Goal: Task Accomplishment & Management: Manage account settings

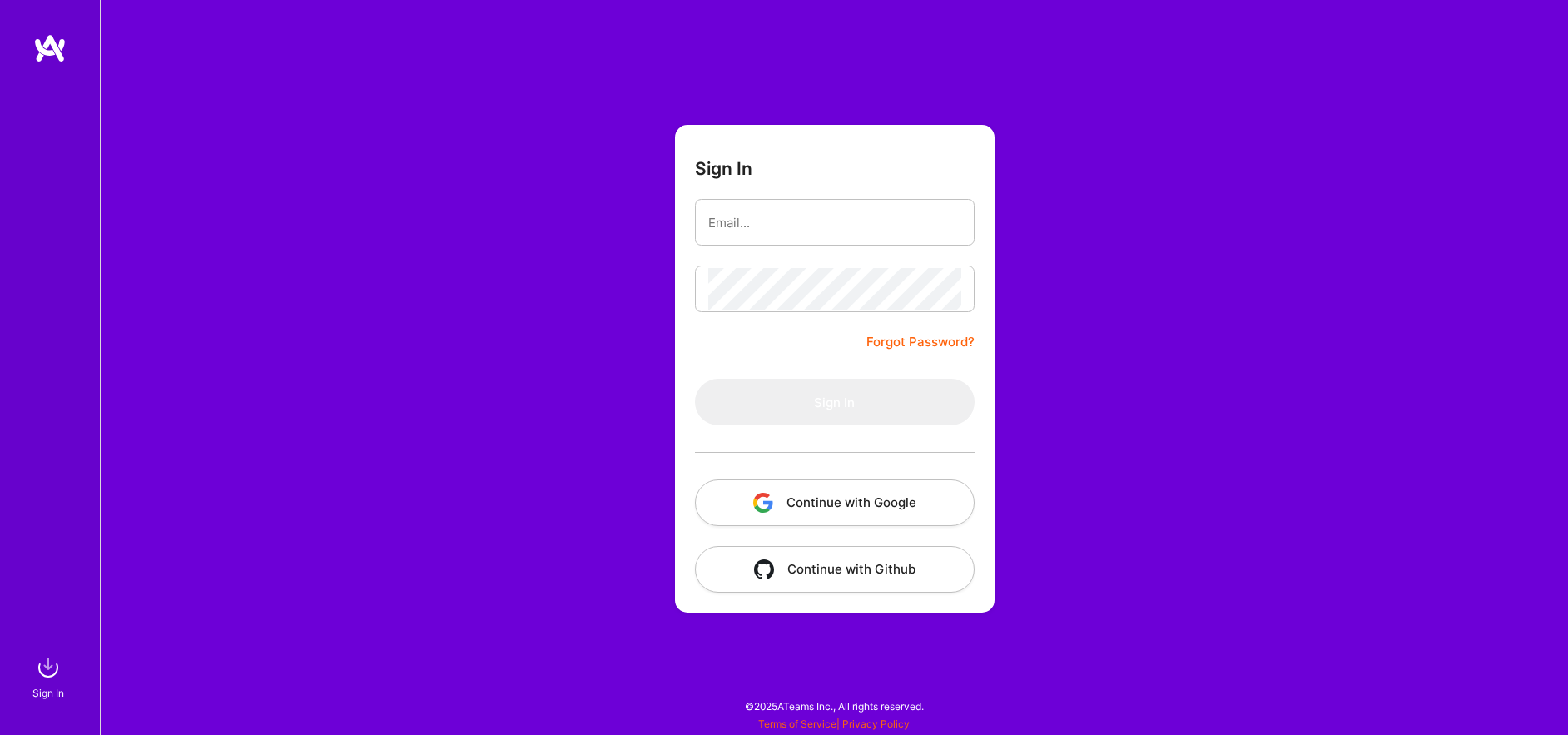
click at [0, 726] on nordpass-portal at bounding box center [0, 726] width 0 height 0
type input "[EMAIL_ADDRESS][DOMAIN_NAME]"
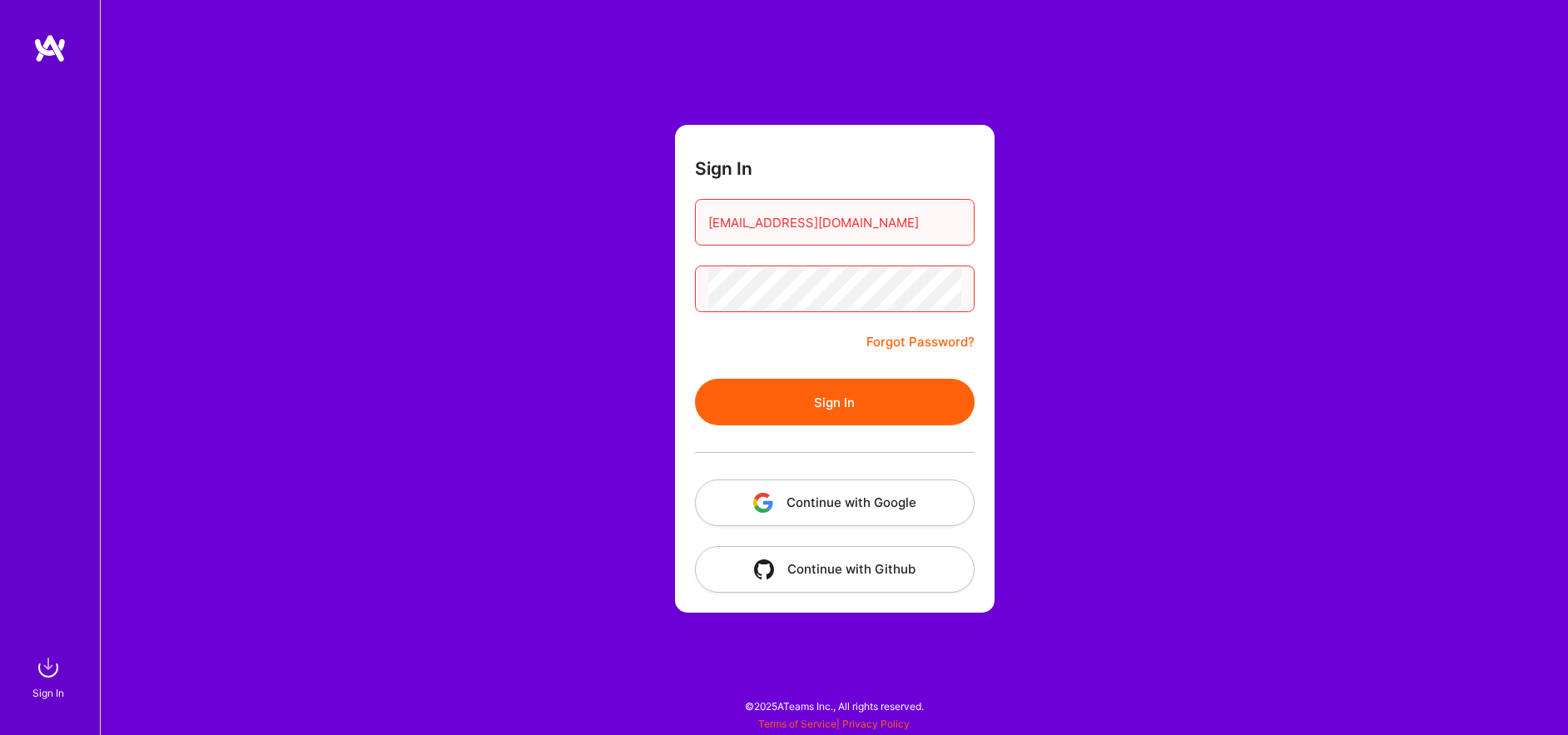
click at [936, 342] on link "Forgot Password?" at bounding box center [921, 341] width 108 height 20
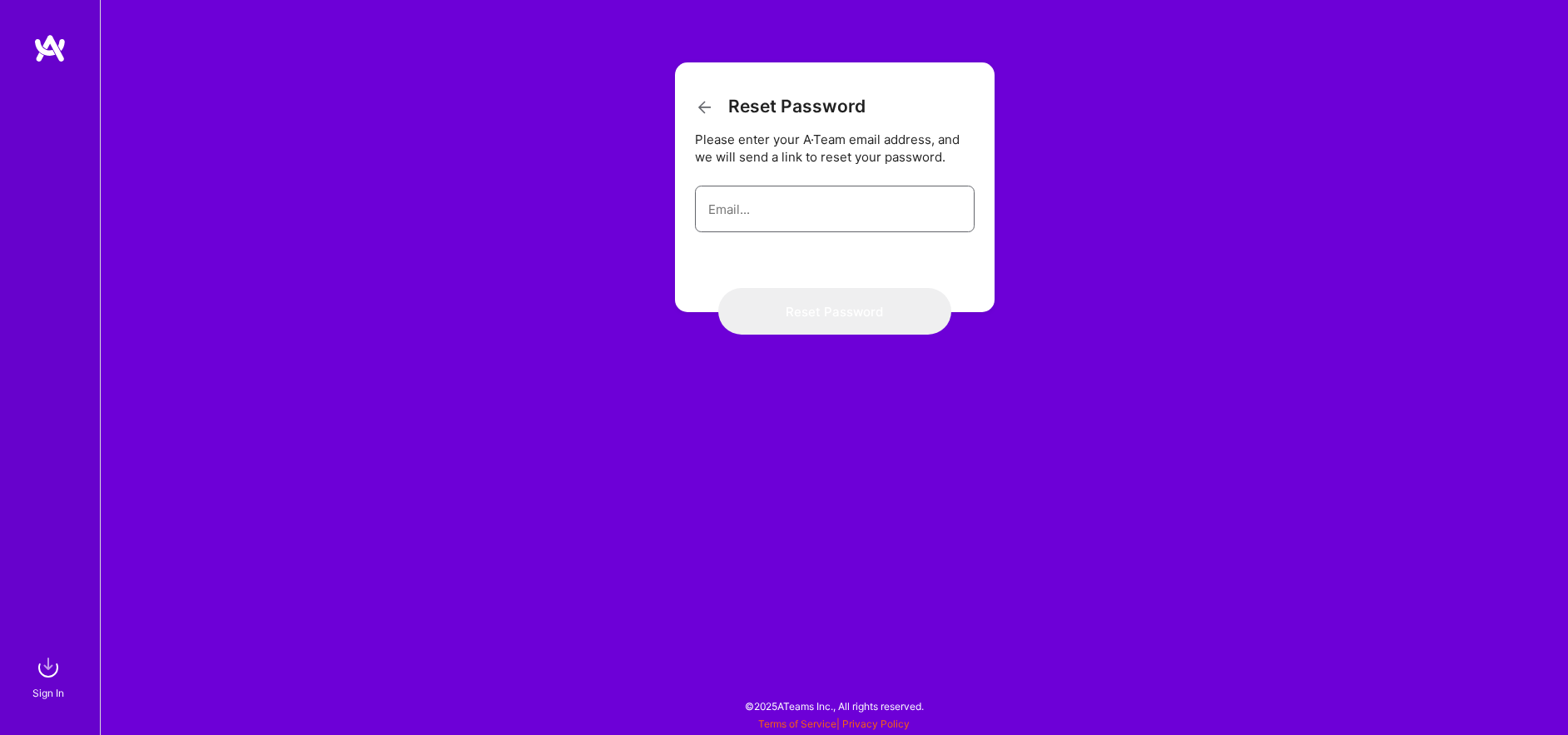
click at [828, 197] on input "email" at bounding box center [834, 209] width 253 height 43
type input "[EMAIL_ADDRESS][DOMAIN_NAME]"
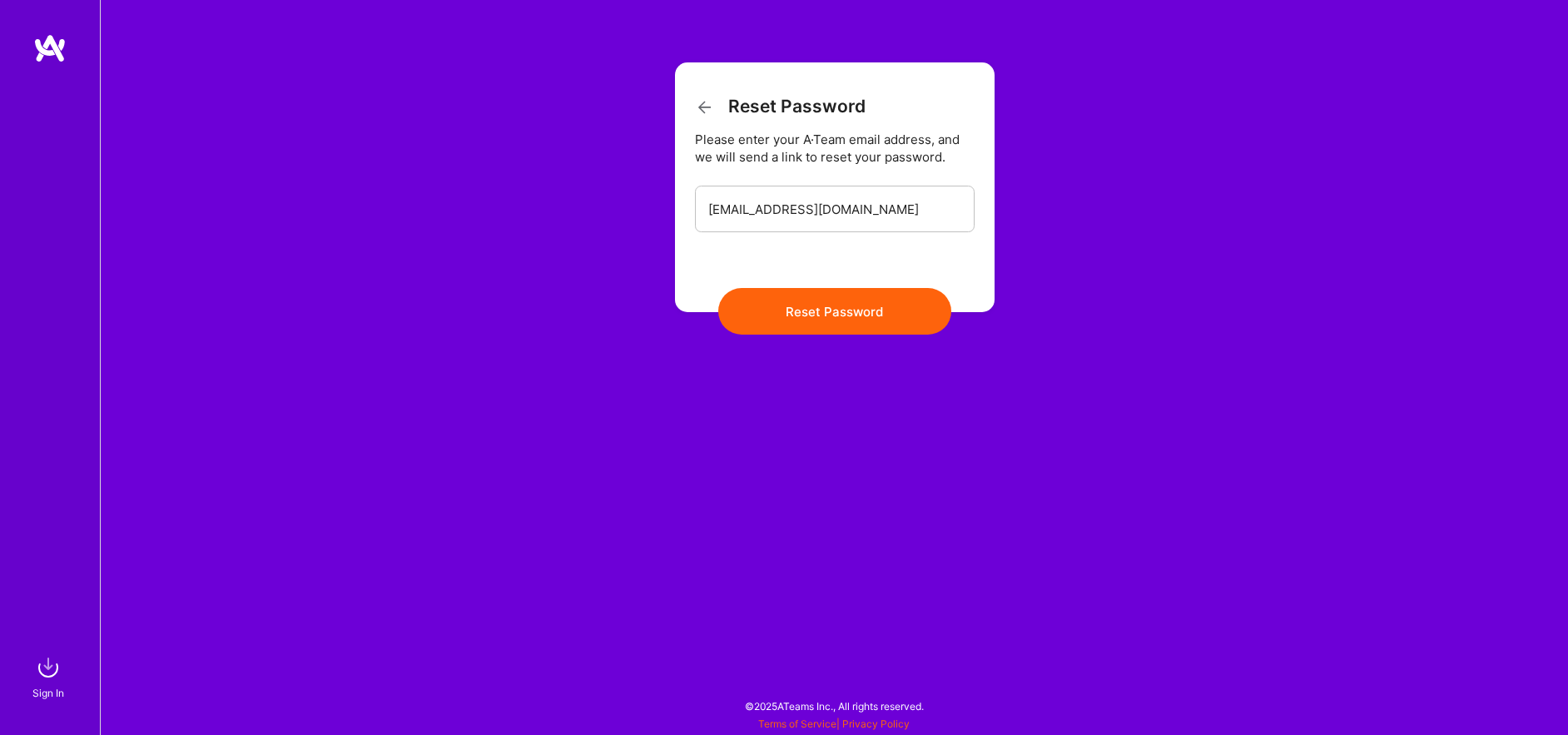
click at [868, 322] on button "Reset Password" at bounding box center [835, 311] width 233 height 46
click at [903, 337] on div "Reset Password Please enter your A·Team email address, and we will send a link …" at bounding box center [833, 367] width 1468 height 735
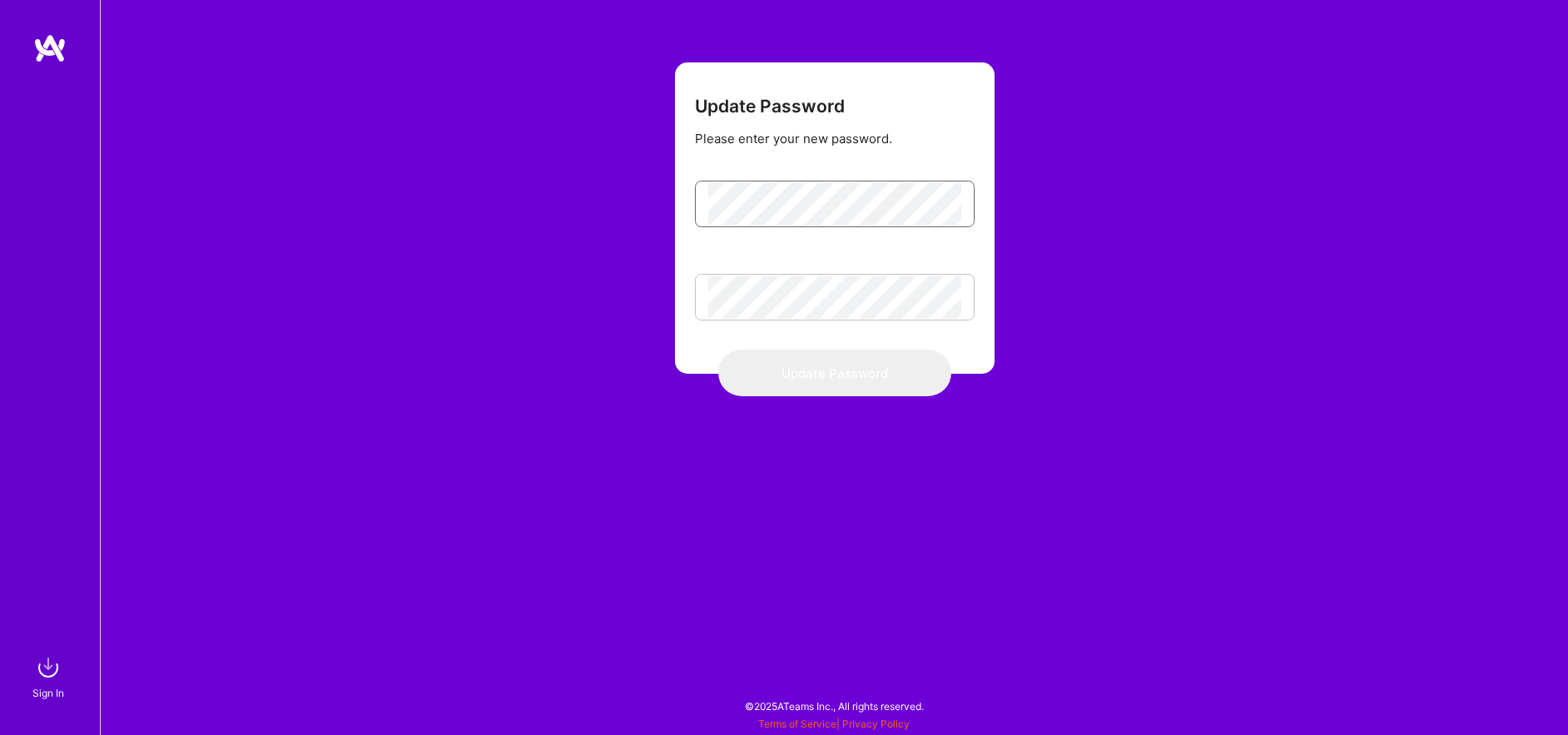
click at [961, 208] on nordpass-icon at bounding box center [961, 204] width 0 height 14
click at [0, 726] on nordpass-autofill-portal at bounding box center [0, 726] width 0 height 0
click at [843, 373] on button "Update Password" at bounding box center [835, 373] width 233 height 46
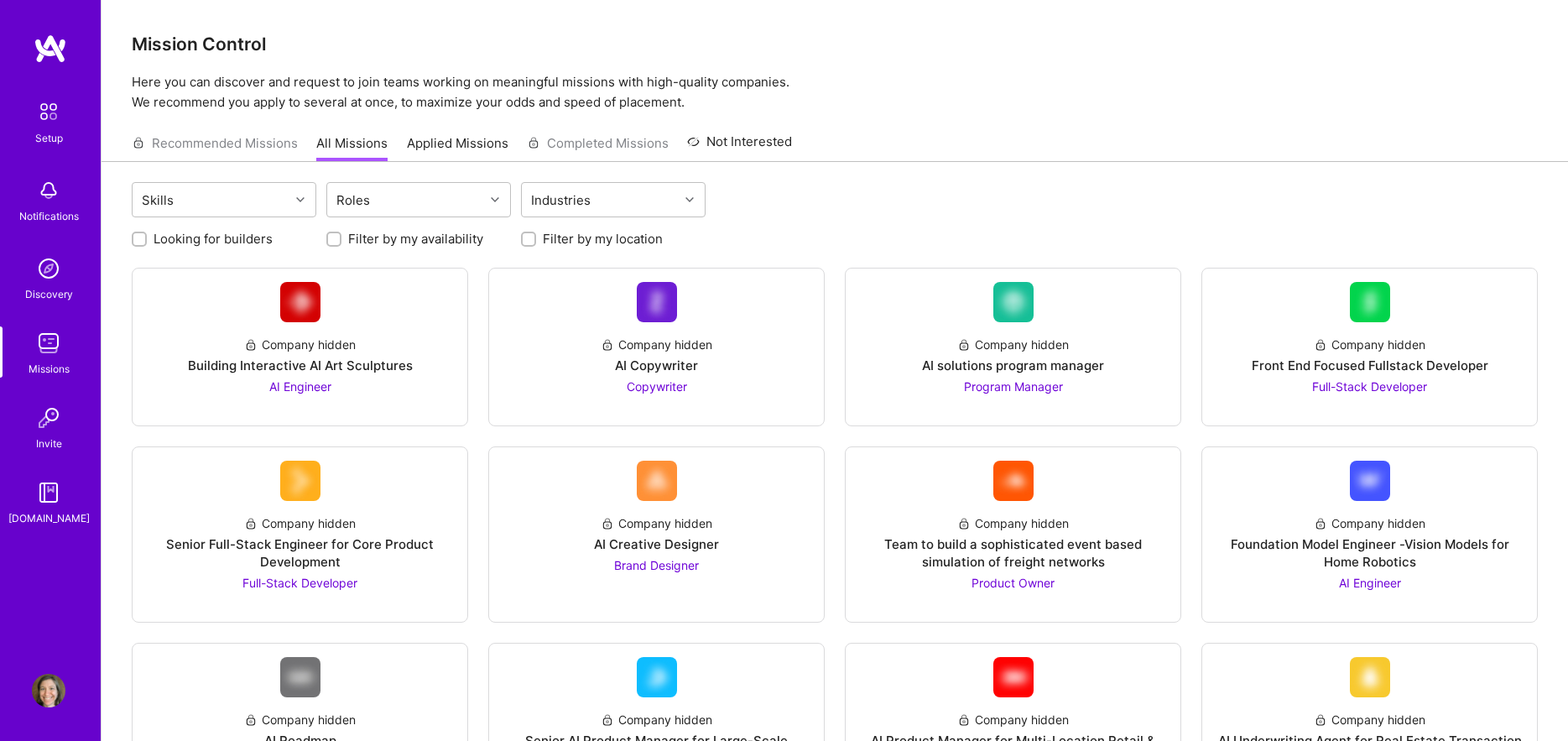
click at [60, 695] on img at bounding box center [48, 690] width 33 height 33
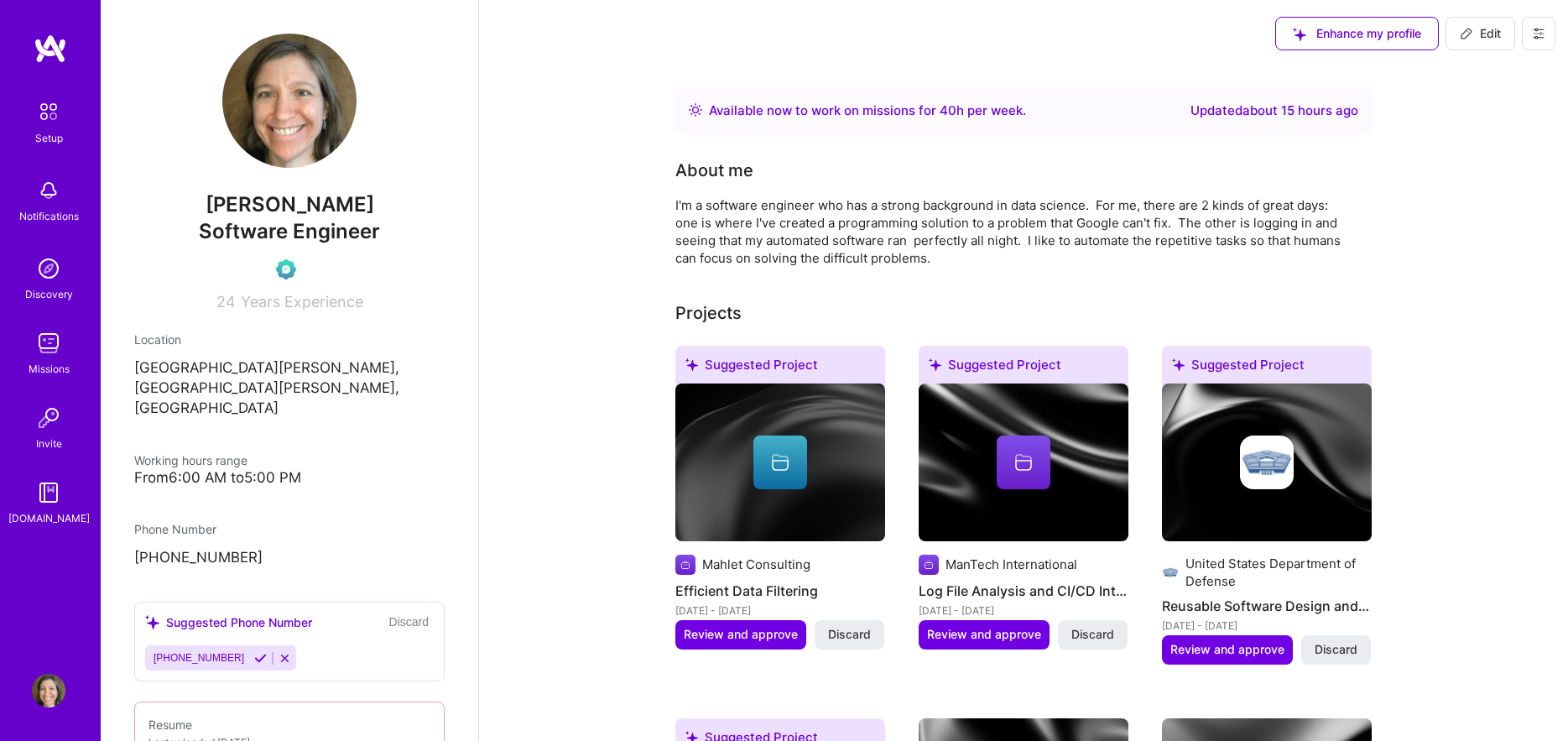
click at [273, 96] on img at bounding box center [290, 100] width 134 height 134
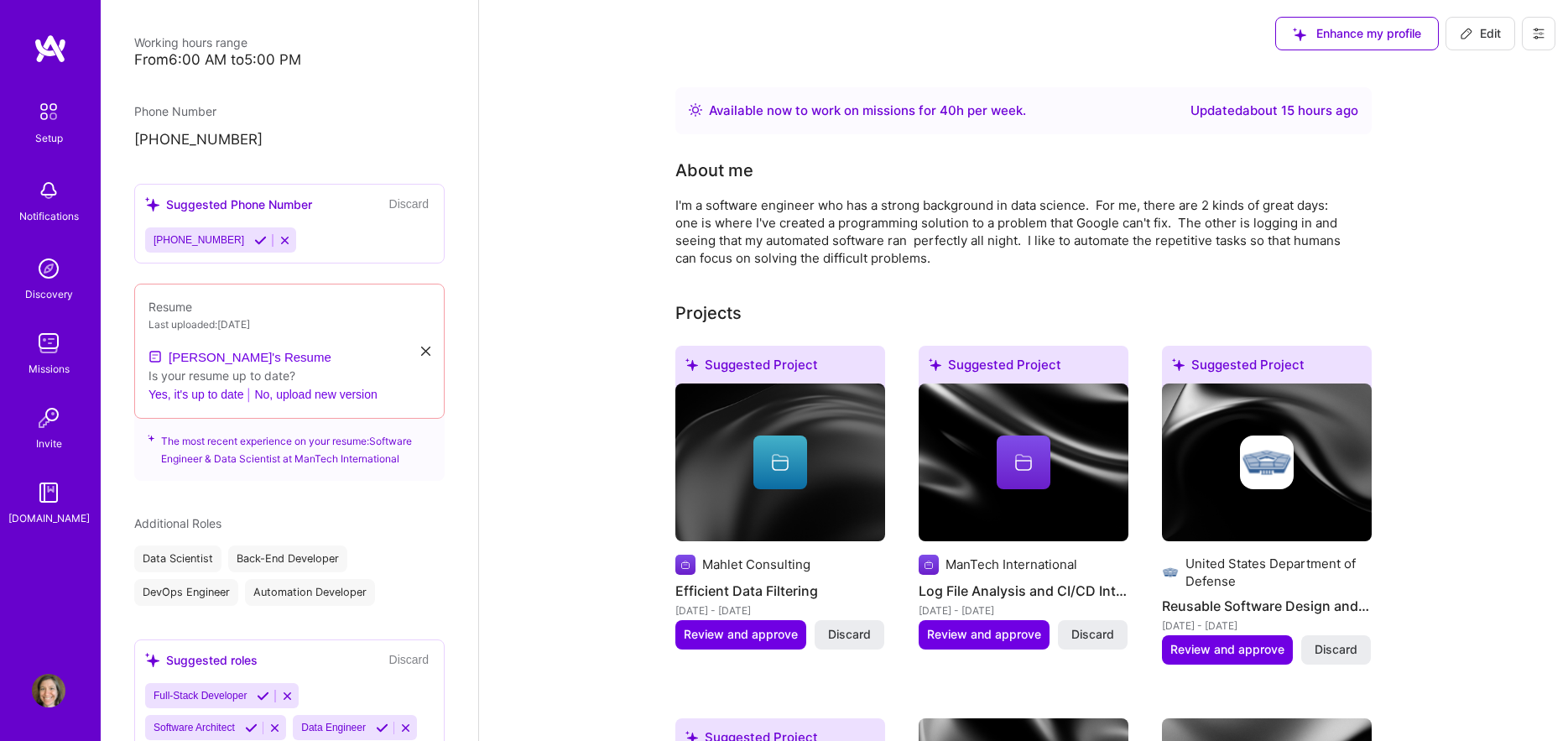
scroll to position [420, 0]
click at [339, 382] on button "No, upload new version" at bounding box center [315, 392] width 122 height 20
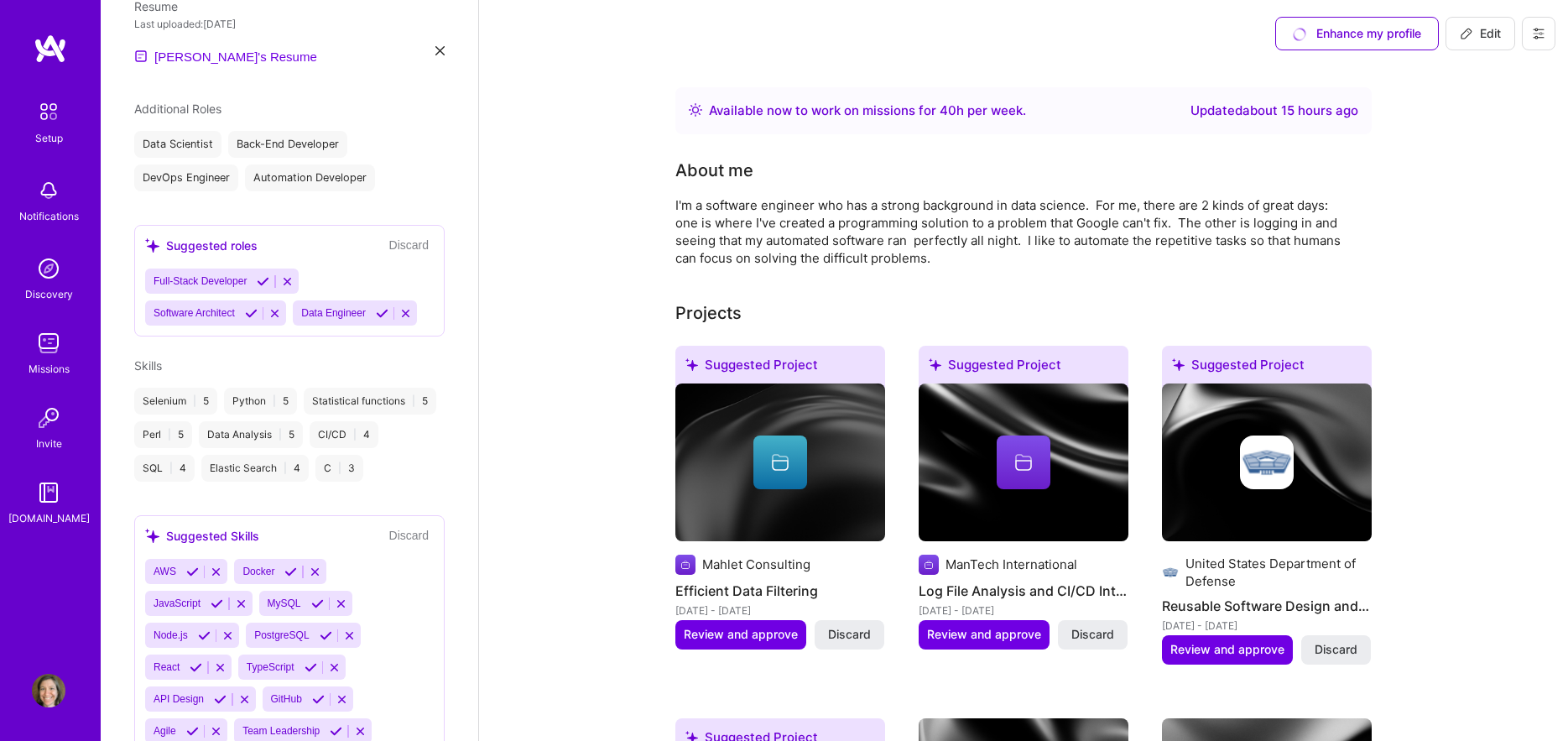
scroll to position [755, 0]
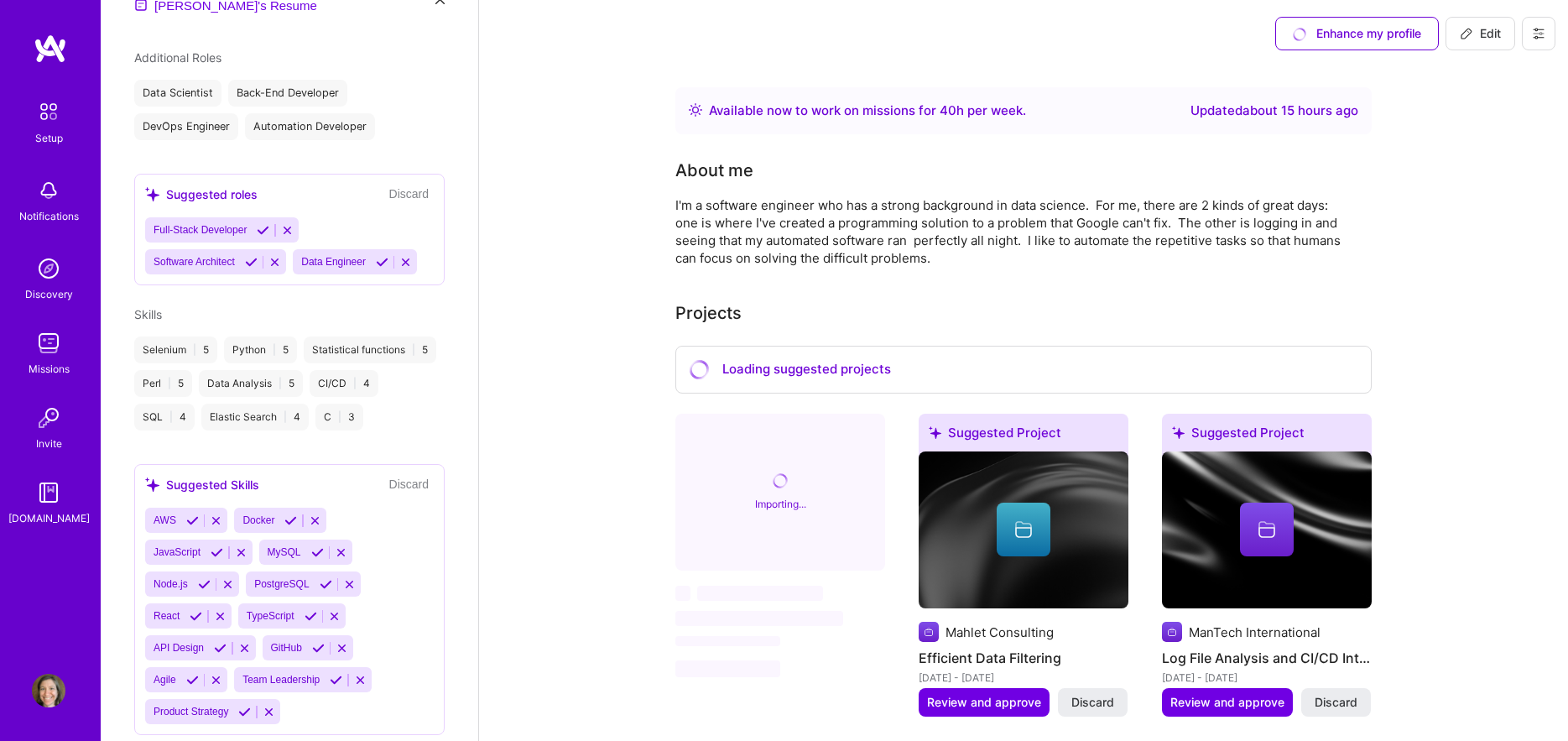
click at [267, 224] on icon at bounding box center [263, 229] width 12 height 12
click at [259, 204] on div "Suggested roles Discard Software Architect Data Engineer" at bounding box center [289, 243] width 311 height 79
click at [256, 254] on icon at bounding box center [250, 260] width 12 height 12
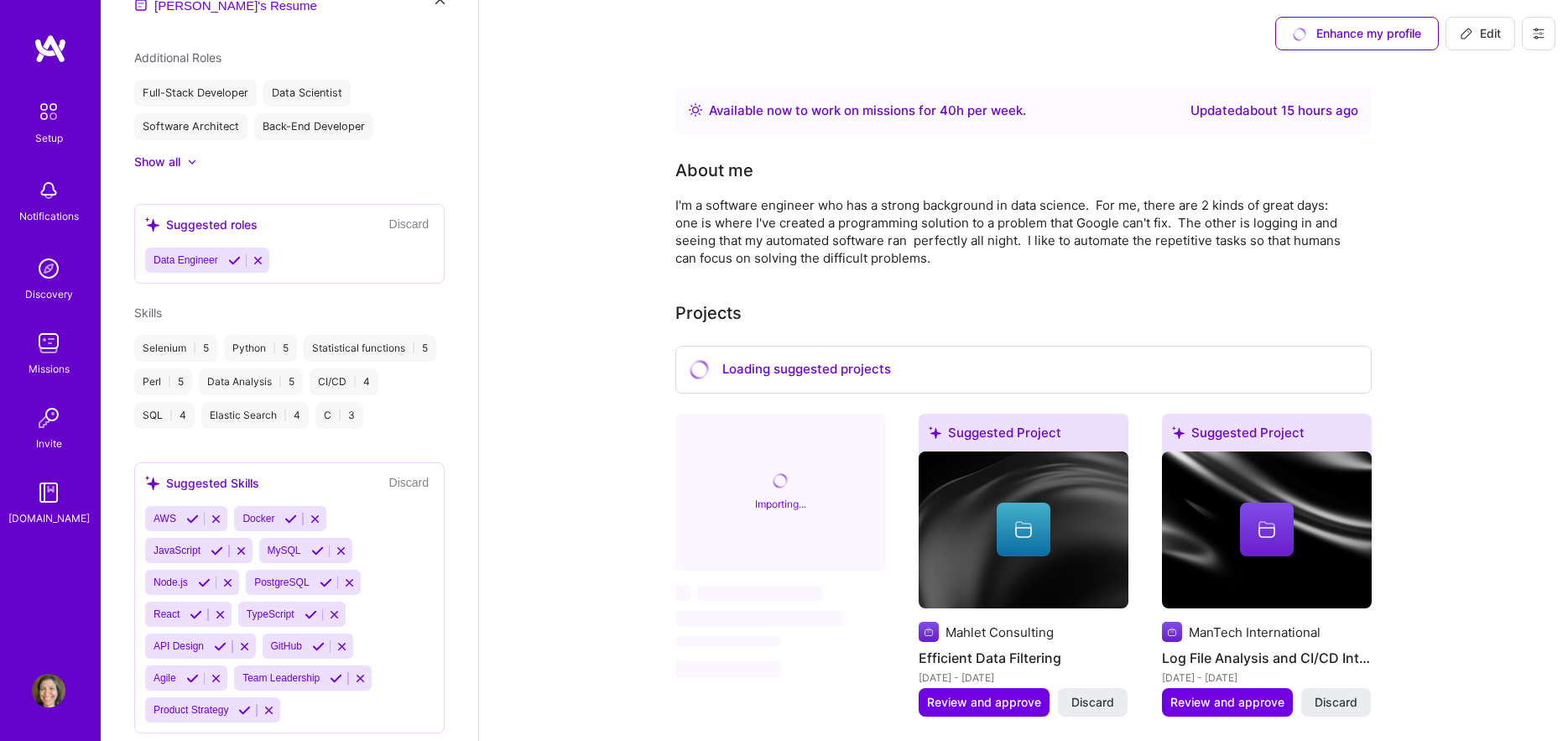
click at [237, 254] on icon at bounding box center [234, 260] width 12 height 12
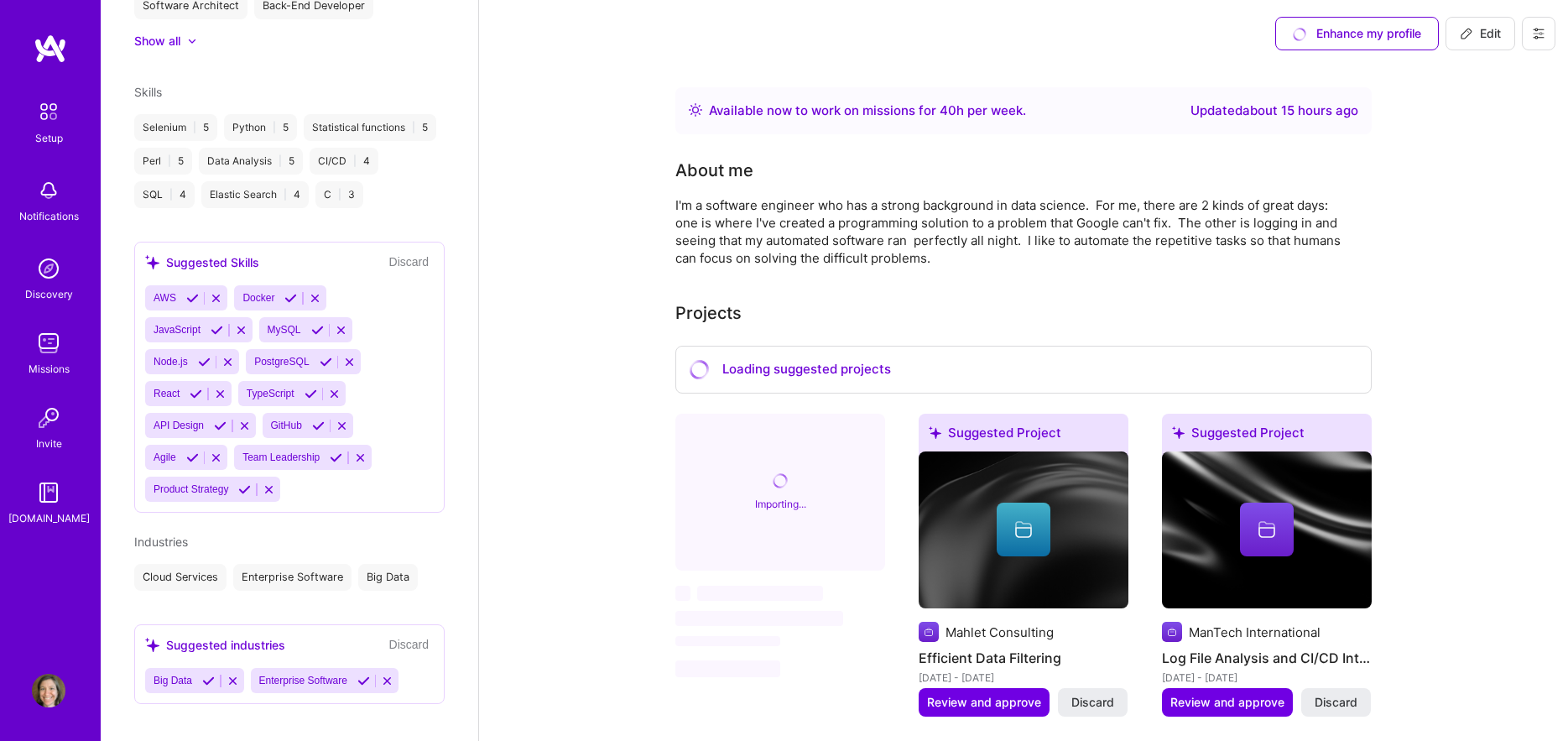
scroll to position [880, 0]
click at [186, 291] on icon at bounding box center [192, 294] width 12 height 12
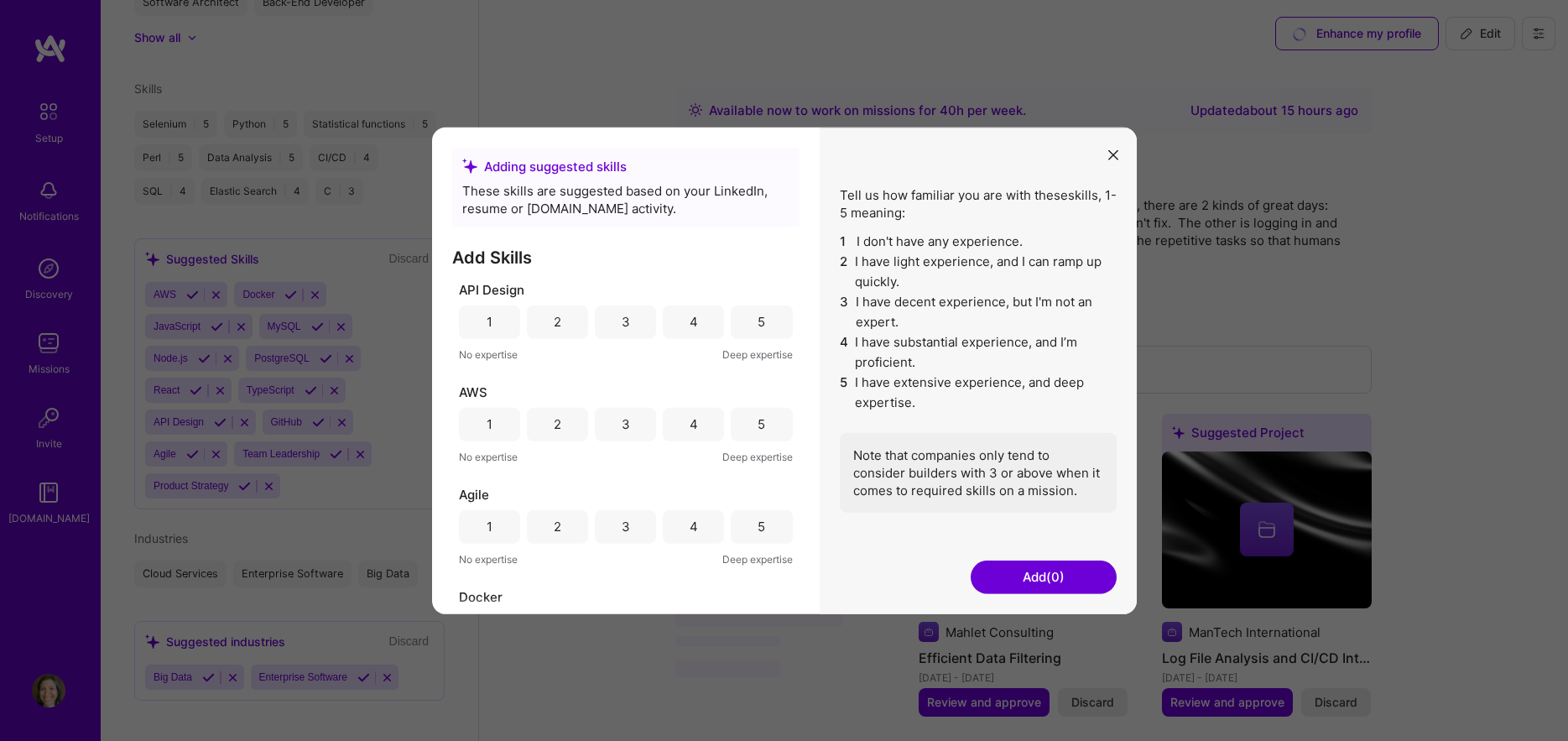
click at [614, 324] on div "3" at bounding box center [625, 321] width 61 height 33
click at [758, 429] on div "5" at bounding box center [762, 424] width 8 height 17
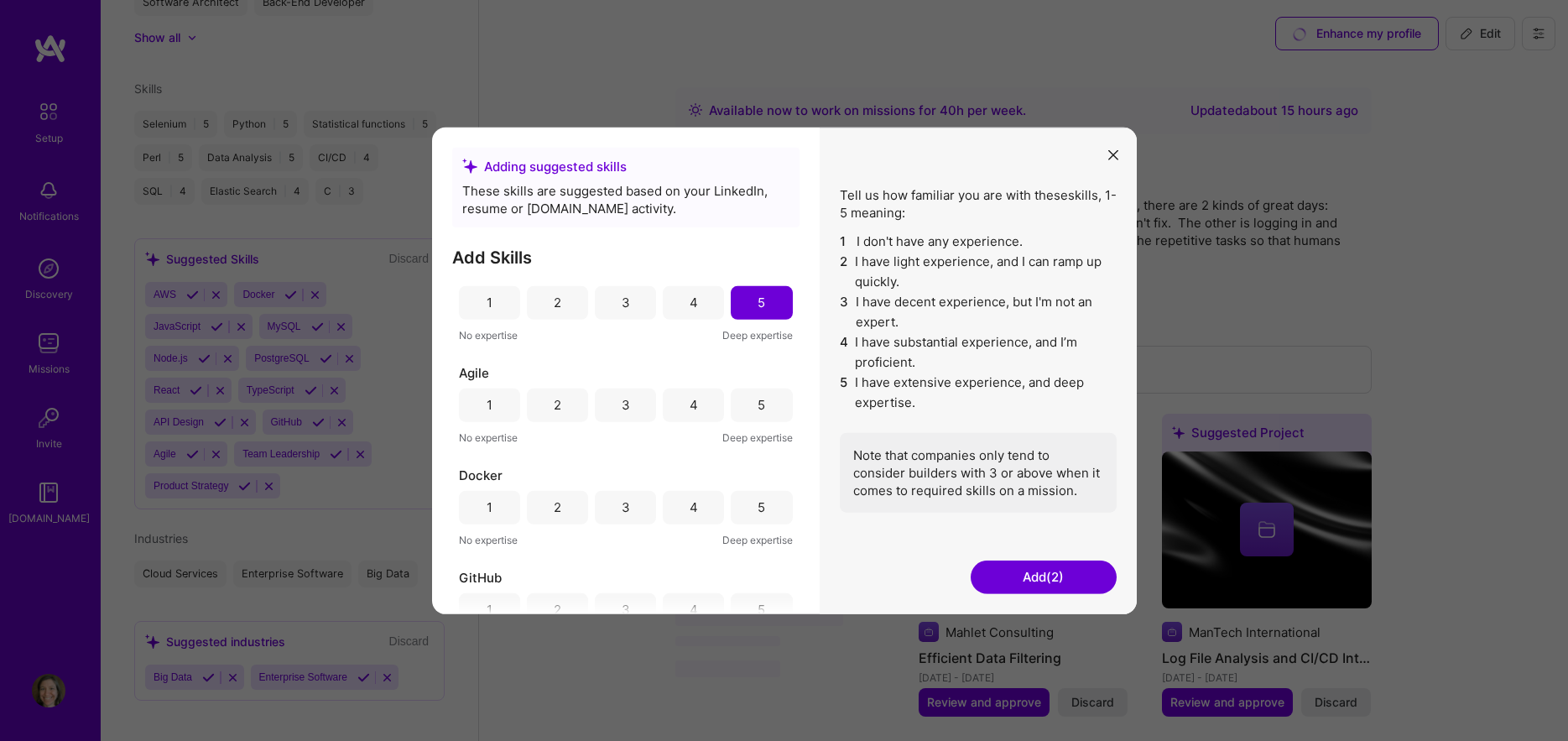
scroll to position [168, 0]
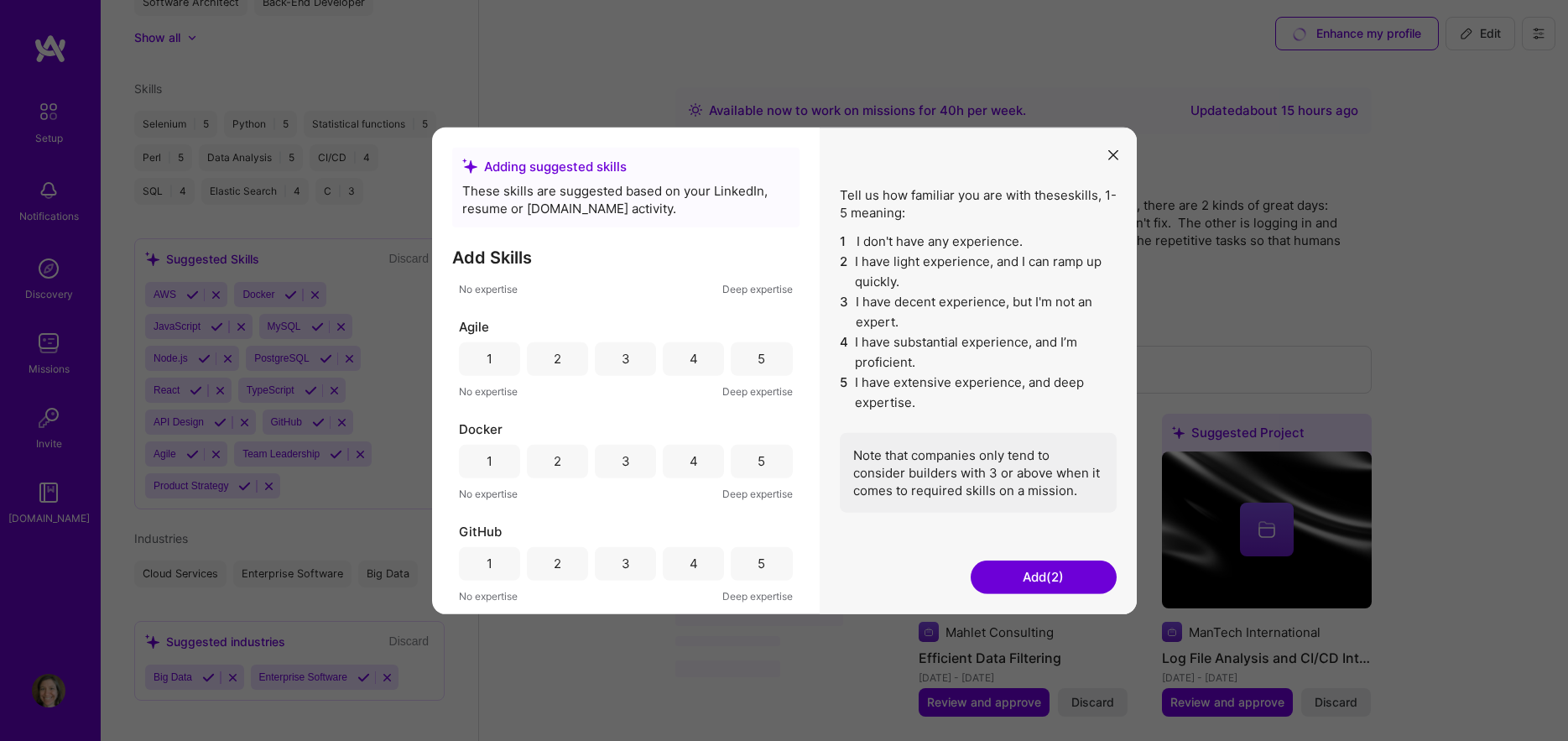
click at [674, 360] on div "4" at bounding box center [693, 358] width 61 height 33
click at [691, 462] on div "4" at bounding box center [694, 461] width 9 height 17
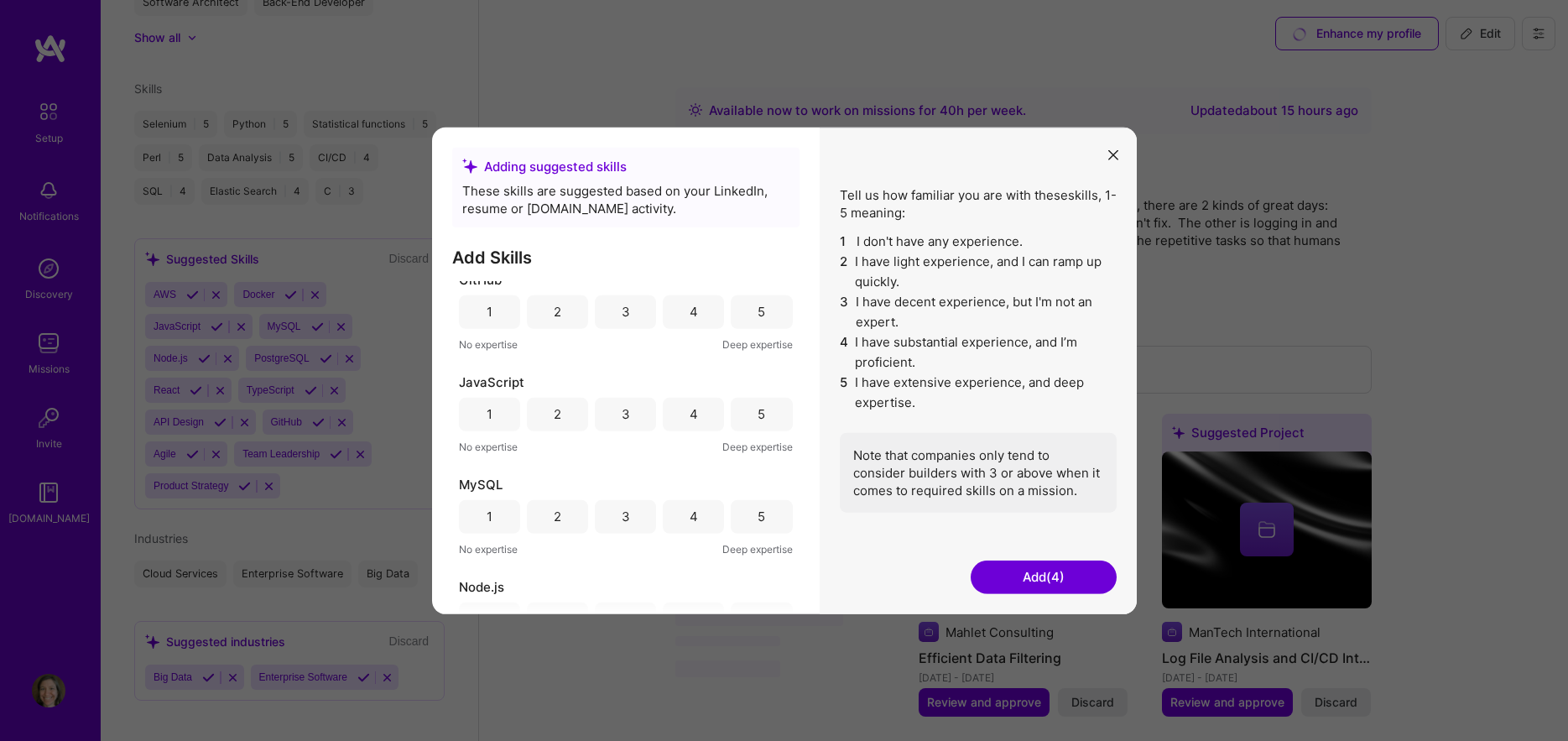
scroll to position [336, 0]
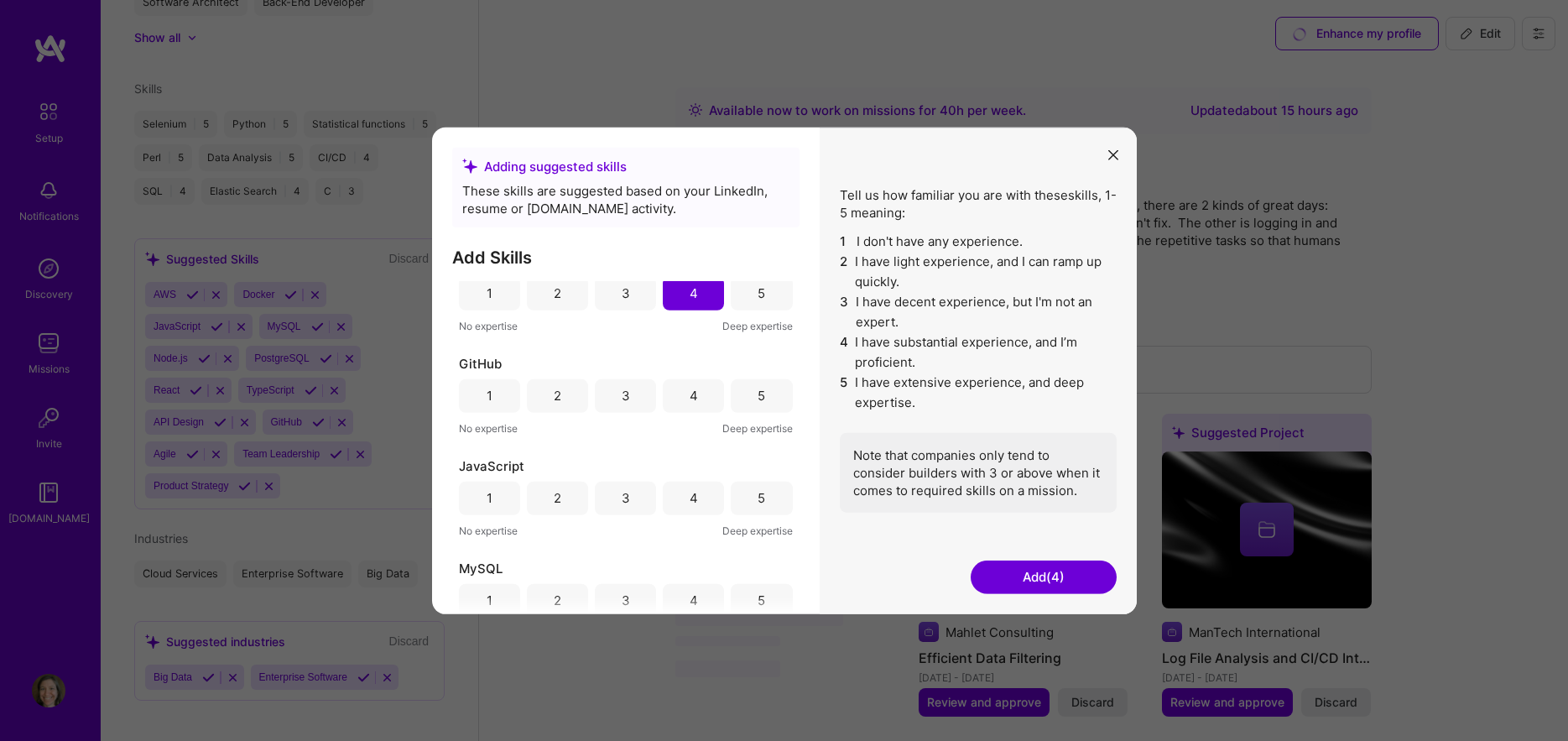
click at [759, 409] on div "5" at bounding box center [762, 395] width 61 height 33
click at [634, 496] on div "3" at bounding box center [625, 497] width 61 height 33
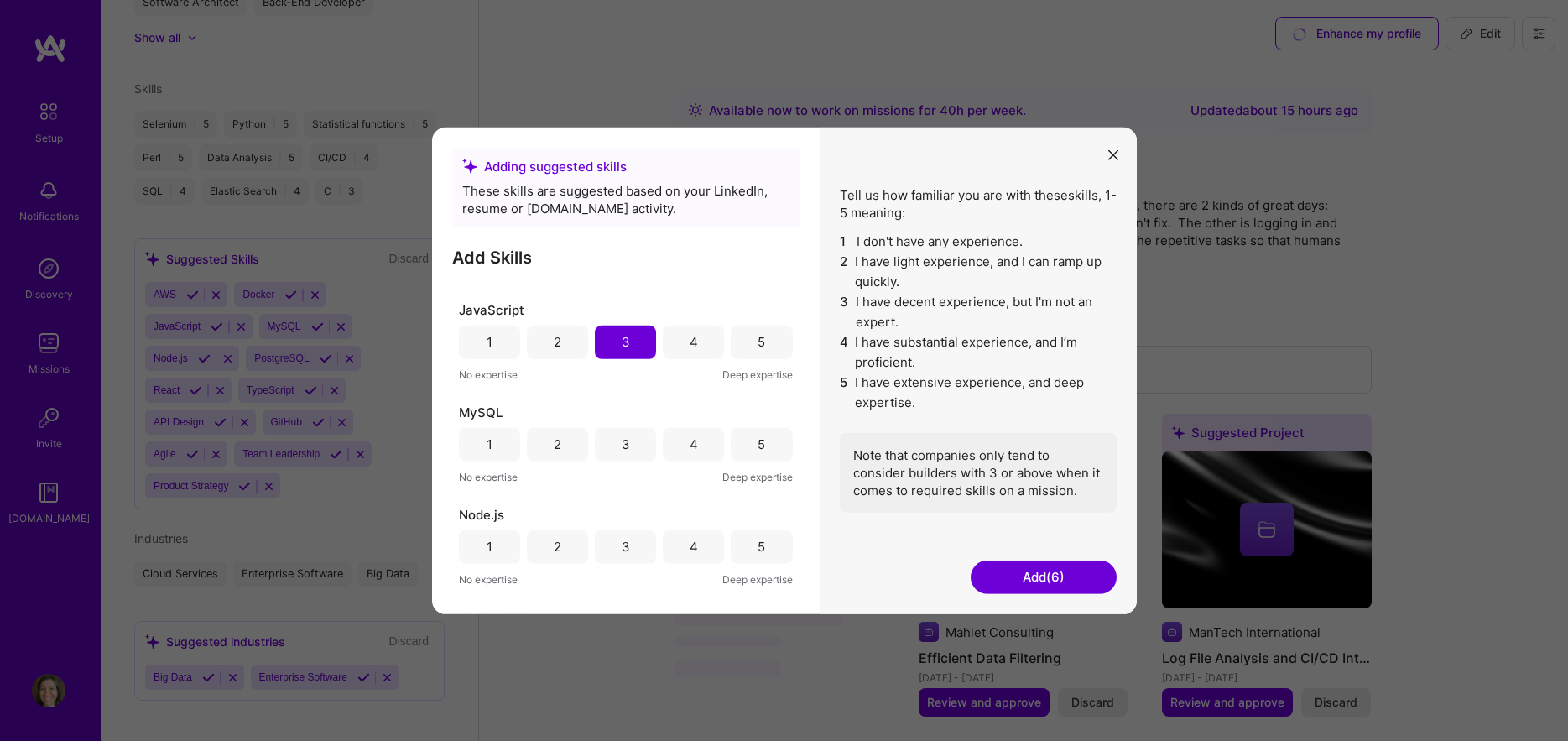
scroll to position [504, 0]
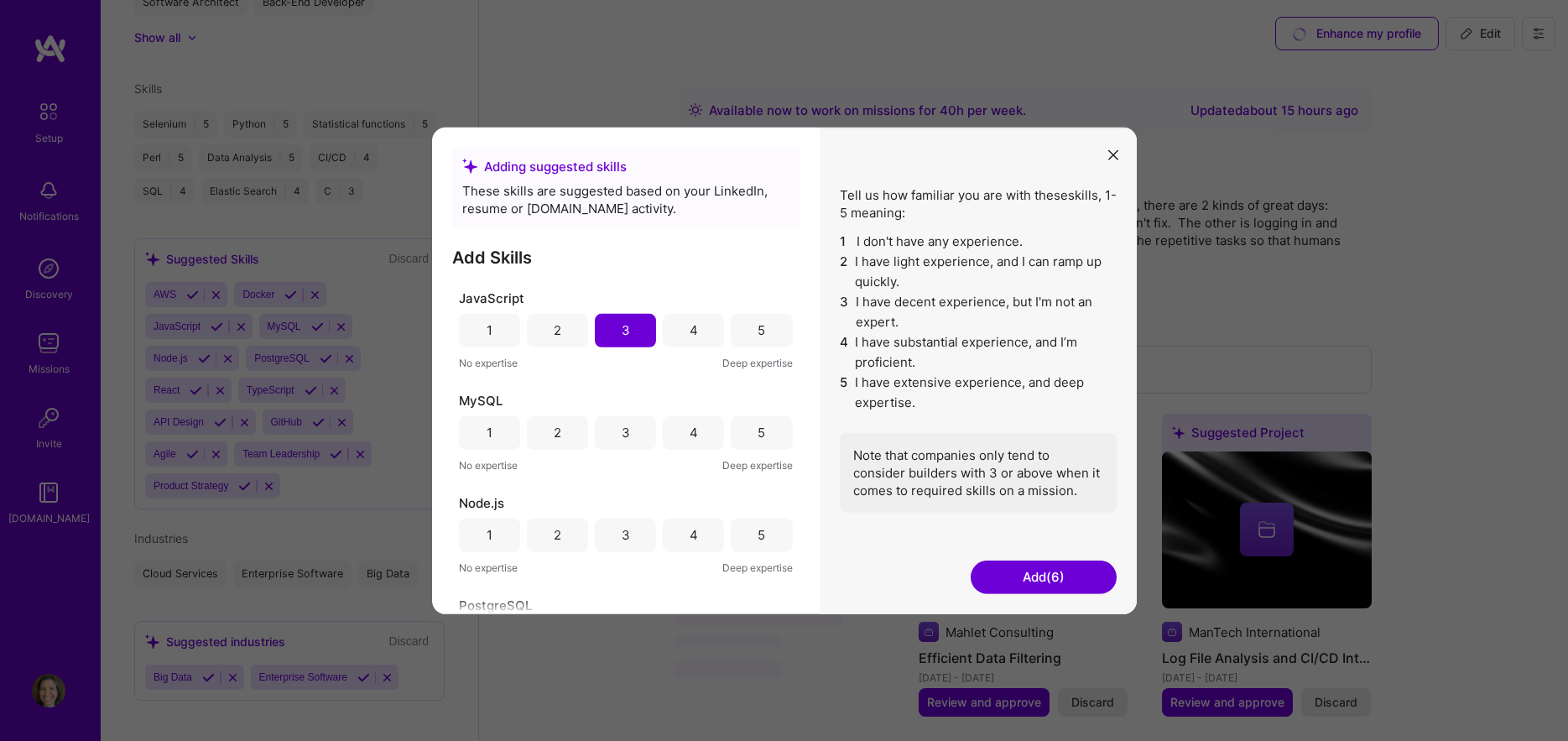
click at [700, 436] on div "4" at bounding box center [693, 431] width 61 height 33
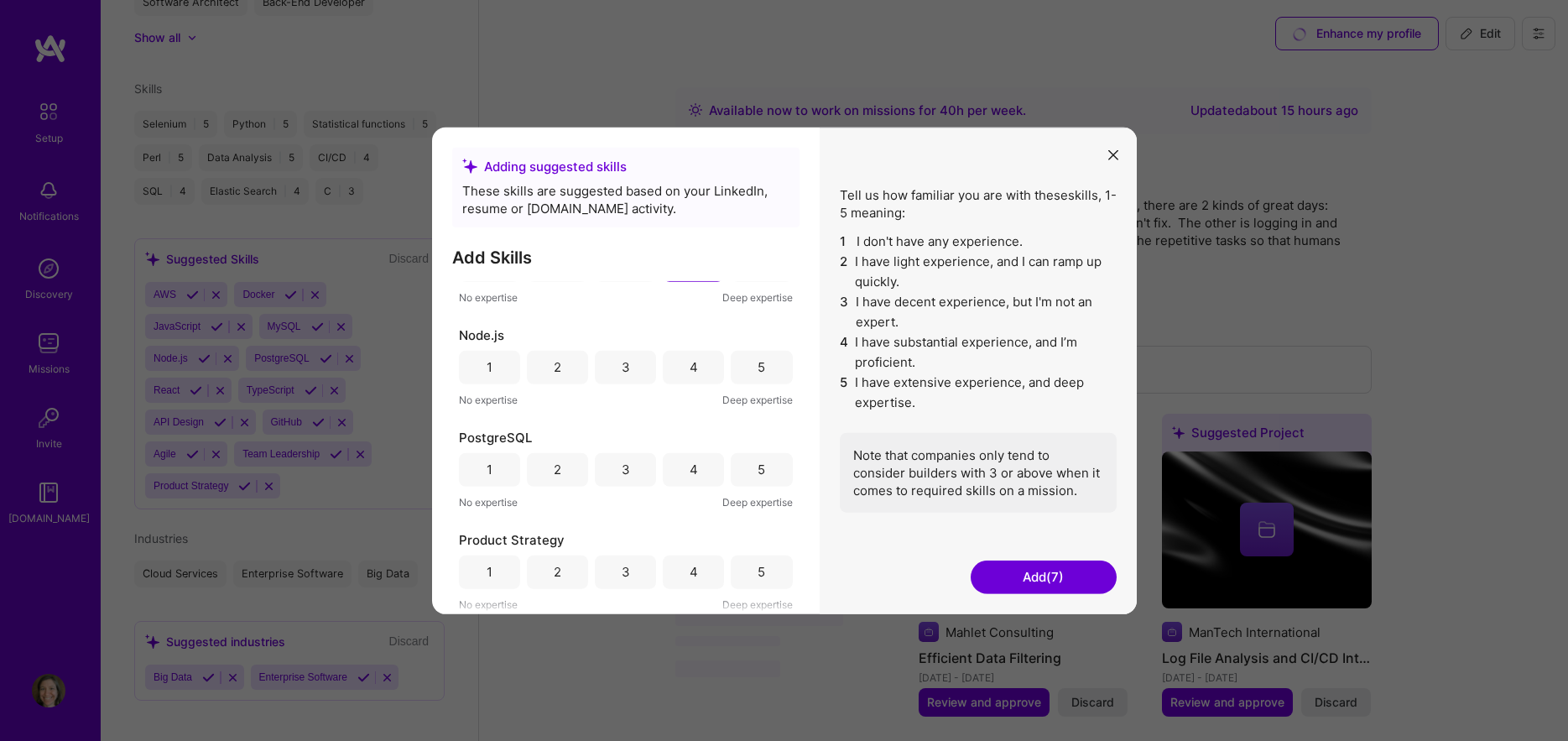
click at [479, 373] on div "1" at bounding box center [489, 366] width 61 height 33
click at [487, 477] on div "1" at bounding box center [489, 469] width 6 height 17
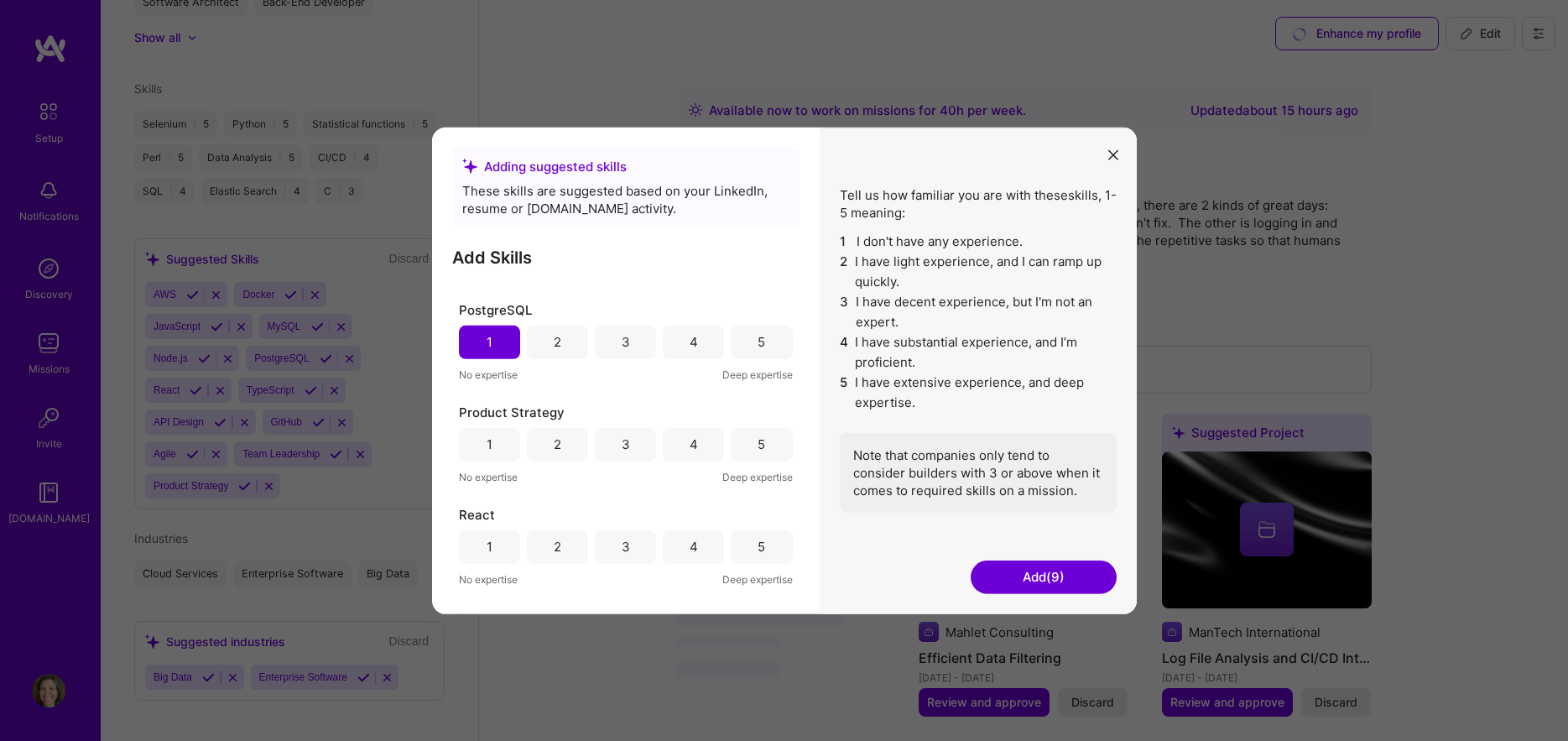
scroll to position [839, 0]
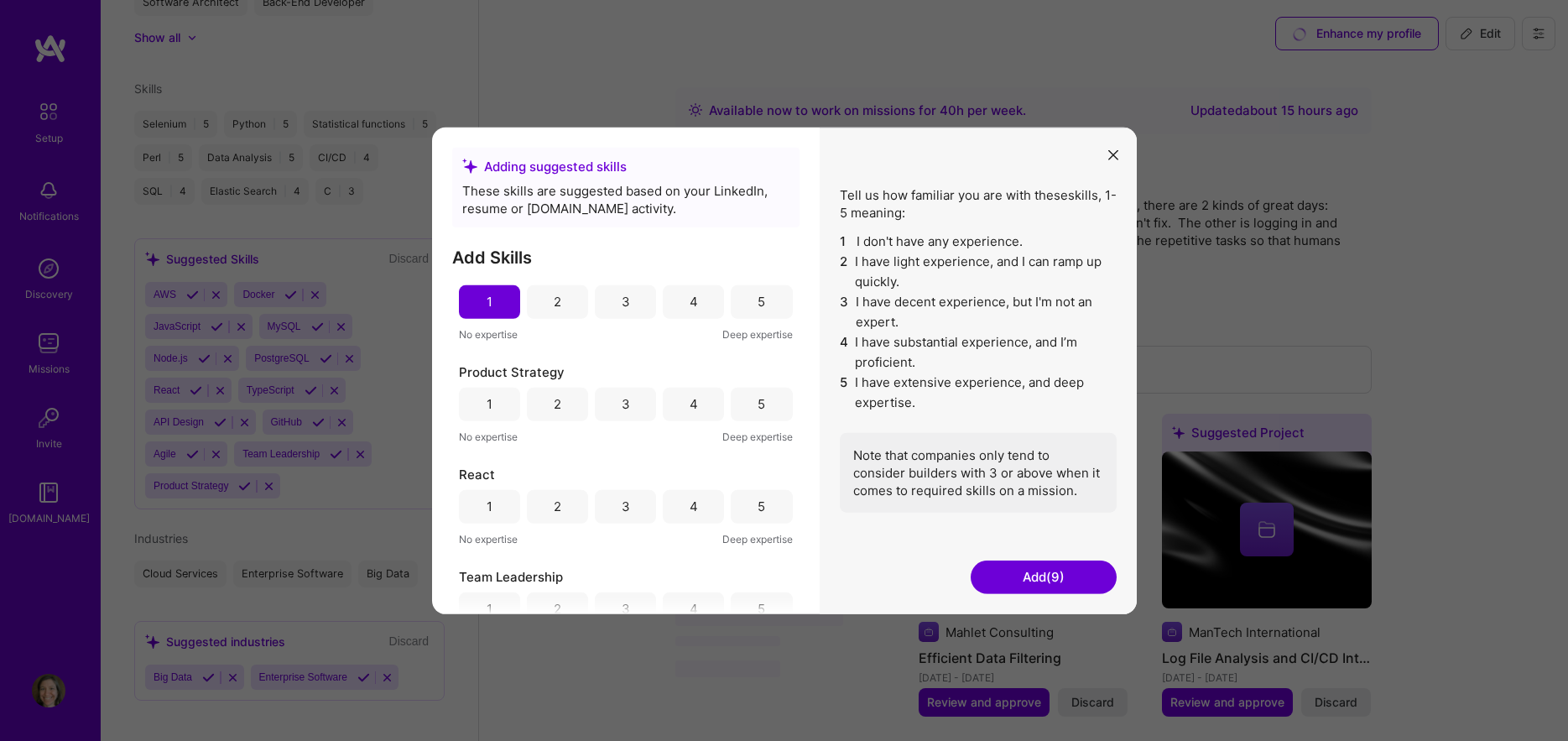
click at [498, 408] on div "1" at bounding box center [489, 403] width 61 height 33
click at [490, 518] on div "1" at bounding box center [489, 506] width 61 height 33
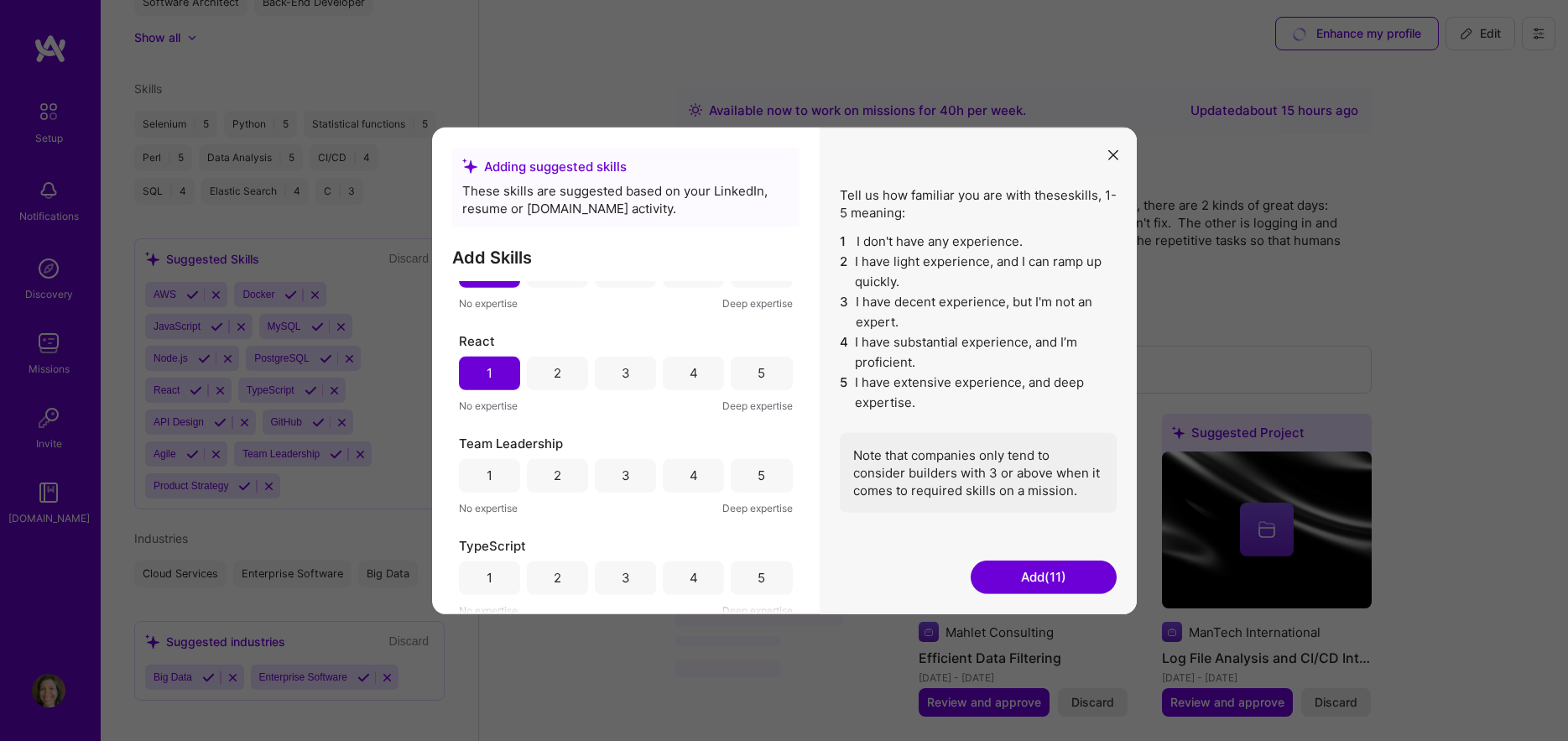
scroll to position [978, 0]
click at [767, 469] on div "5" at bounding box center [762, 469] width 61 height 33
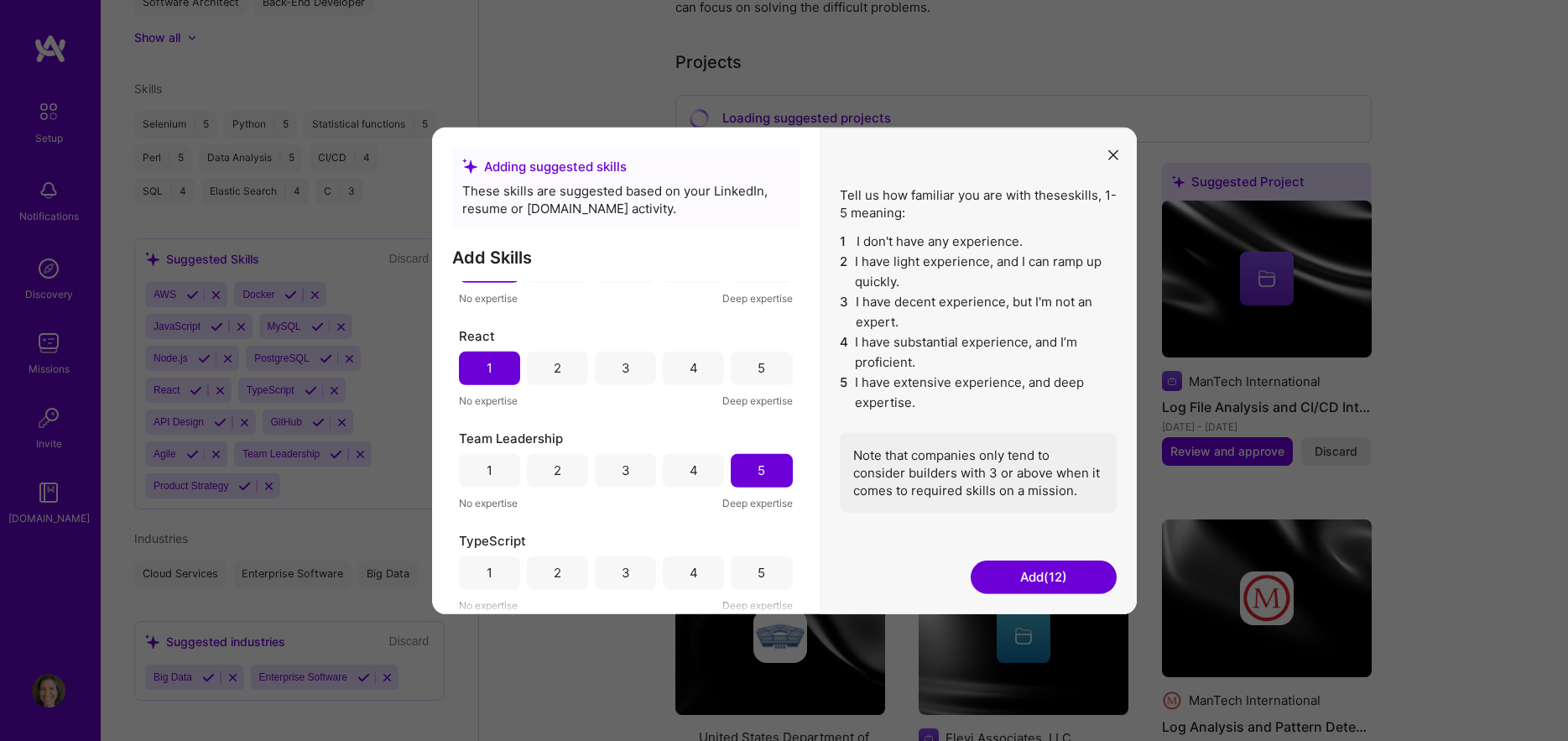
scroll to position [251, 0]
click at [502, 570] on div "1" at bounding box center [489, 572] width 61 height 33
click at [1032, 582] on button "Add (13)" at bounding box center [1043, 577] width 146 height 33
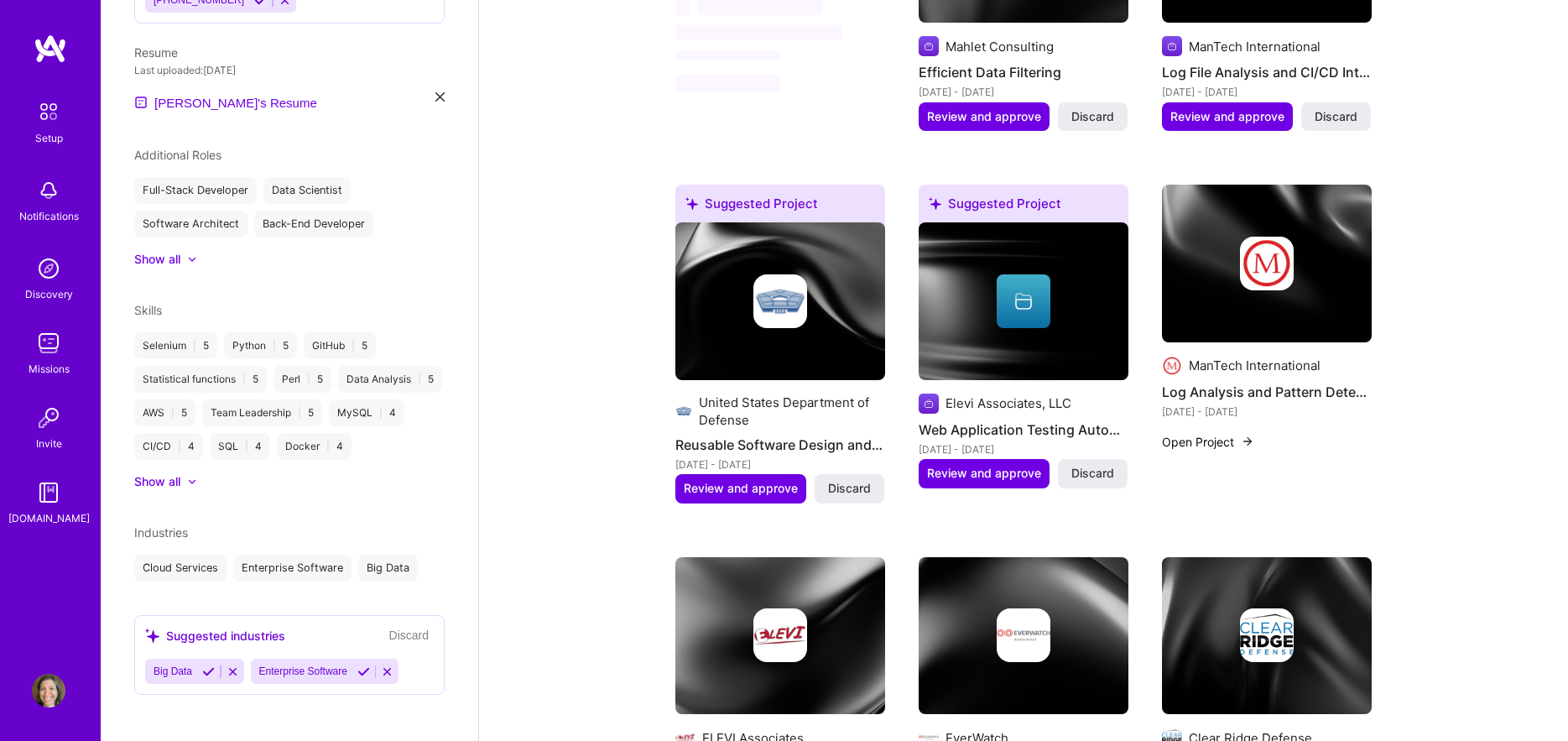
scroll to position [587, 0]
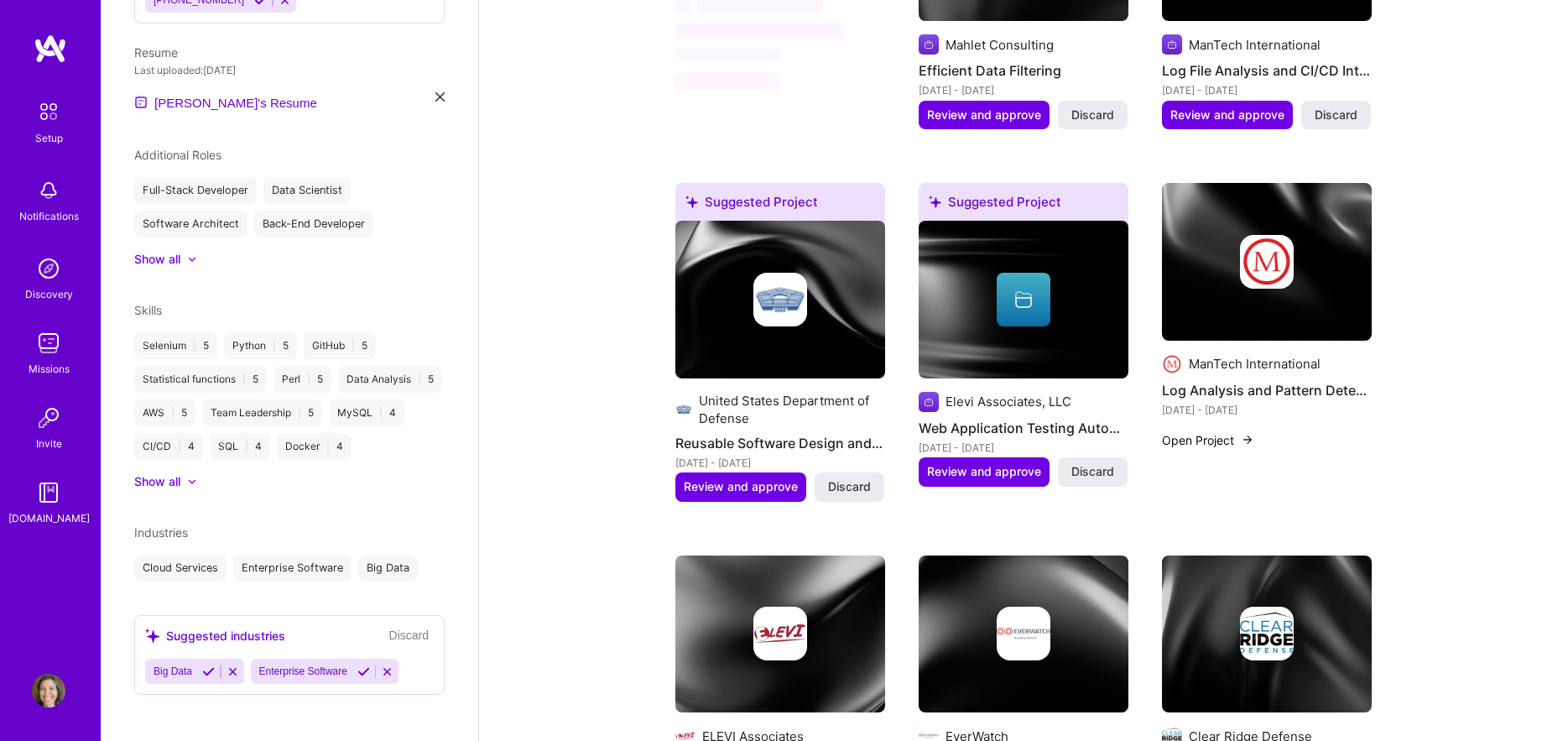
click at [208, 668] on icon at bounding box center [208, 671] width 12 height 12
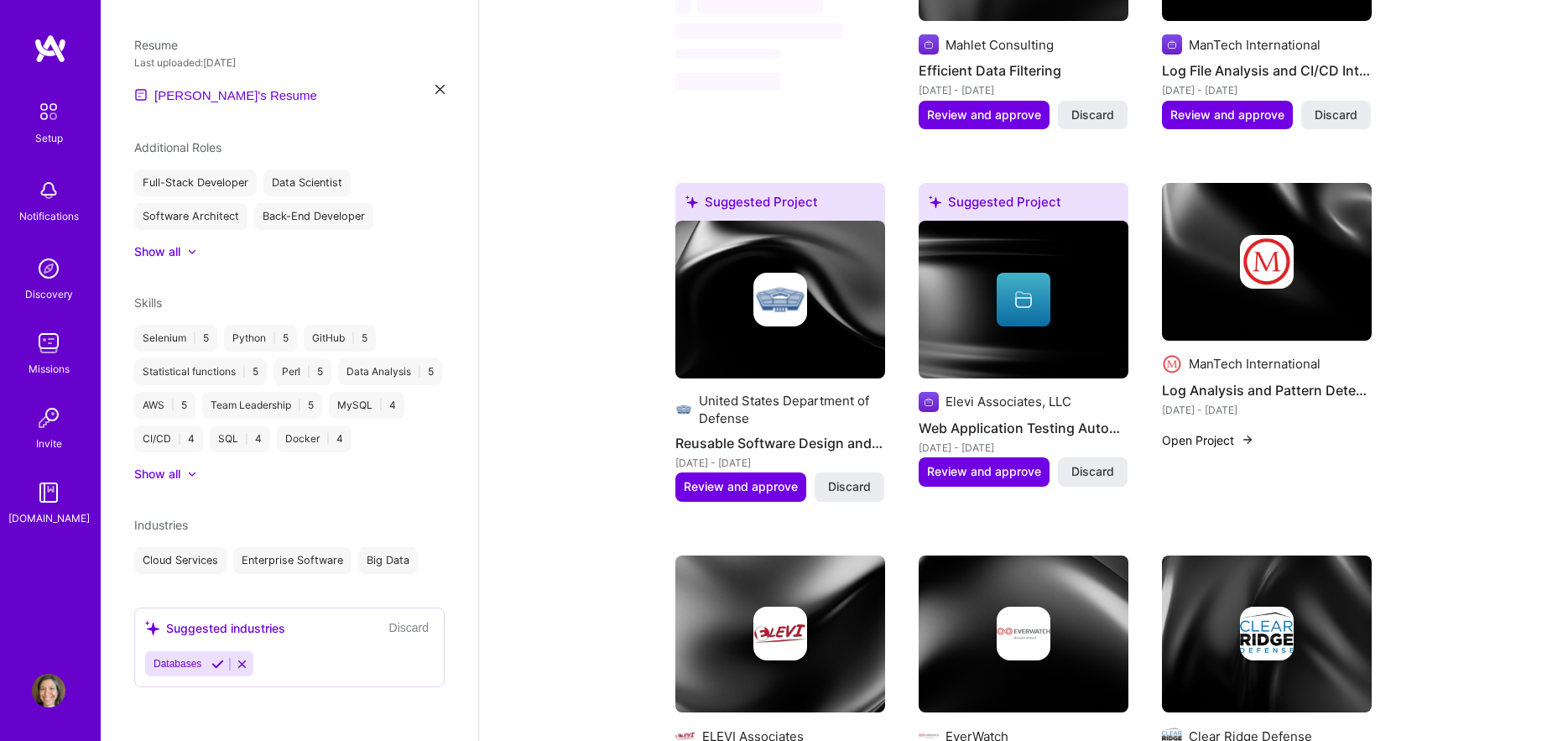
scroll to position [559, 0]
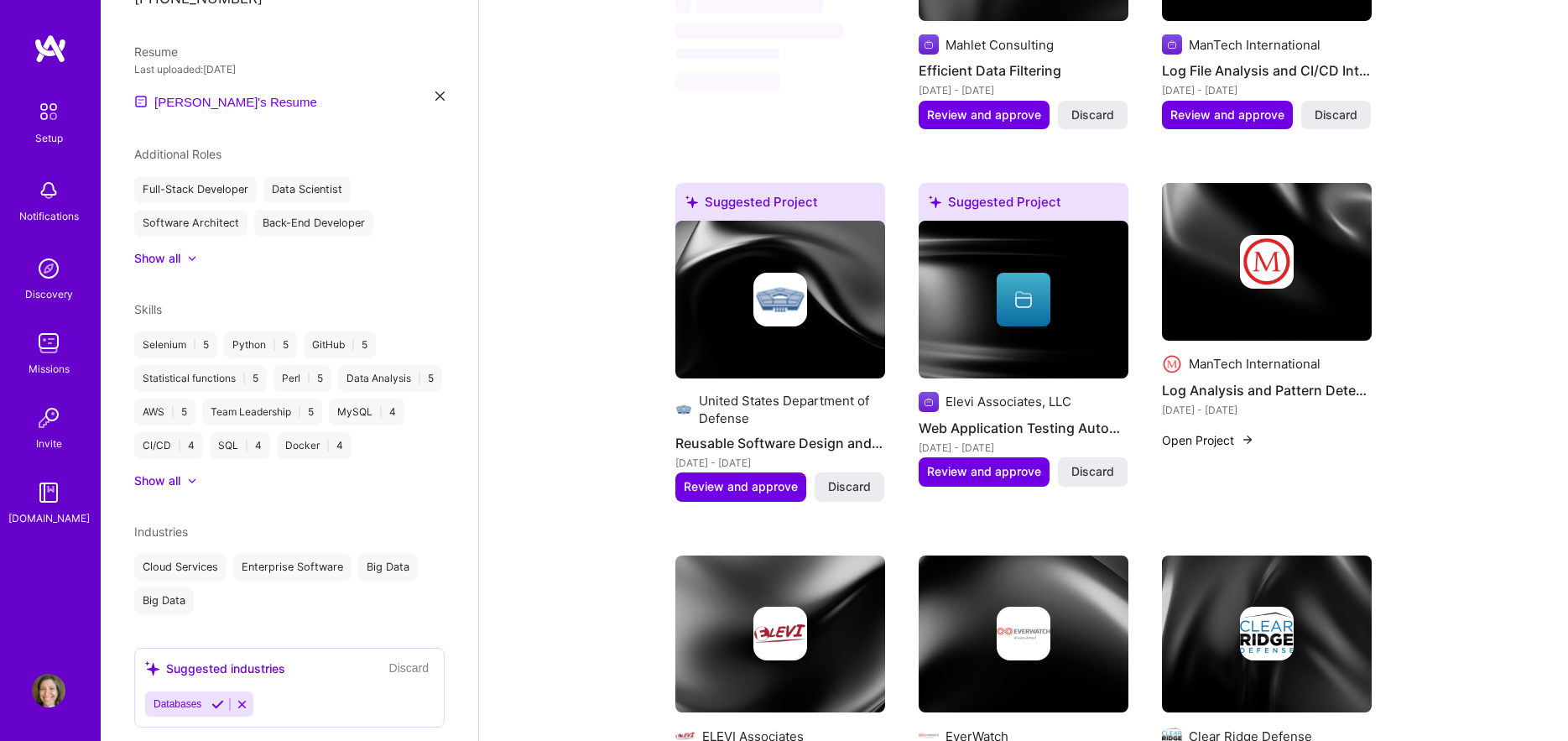
click at [215, 700] on icon at bounding box center [217, 704] width 12 height 12
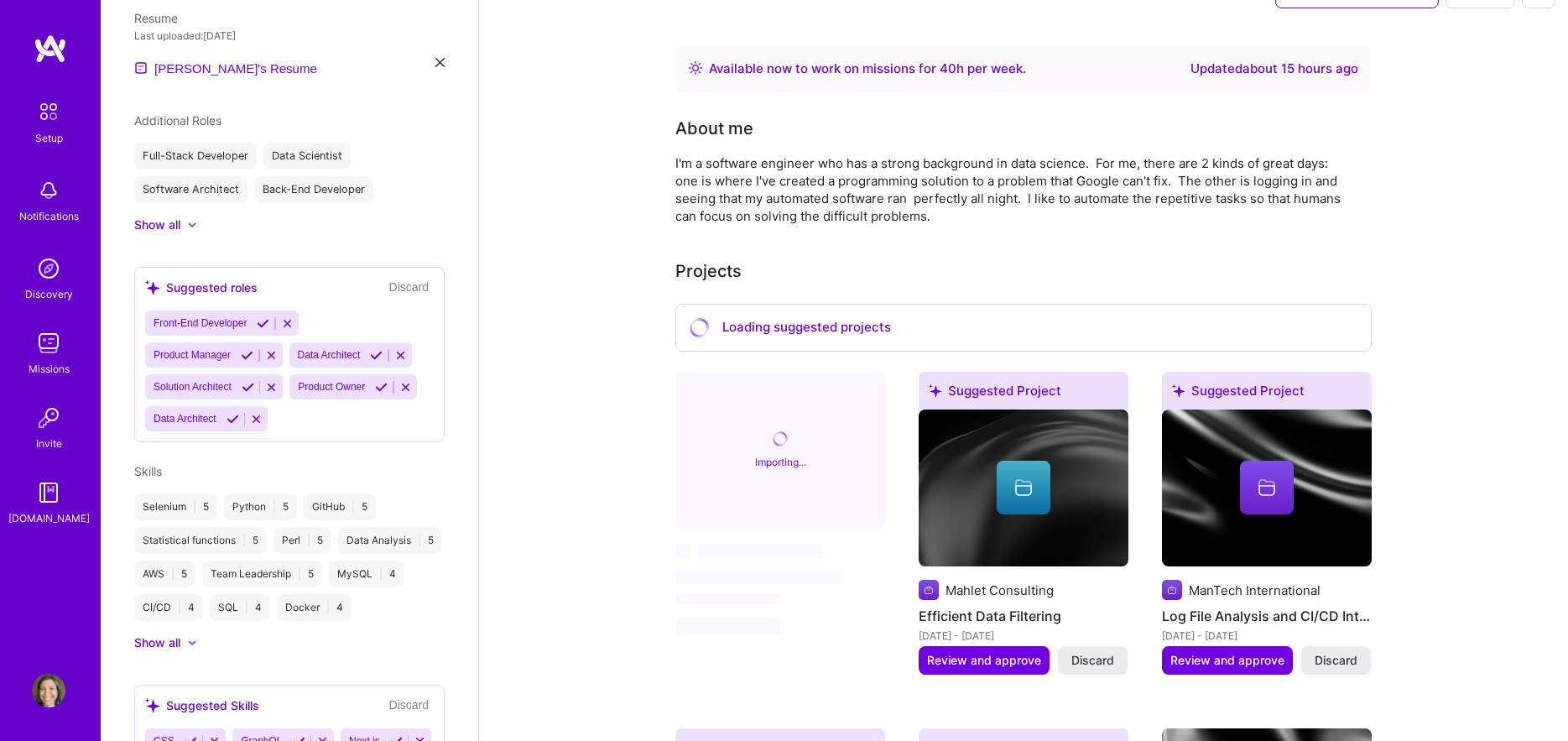
scroll to position [0, 0]
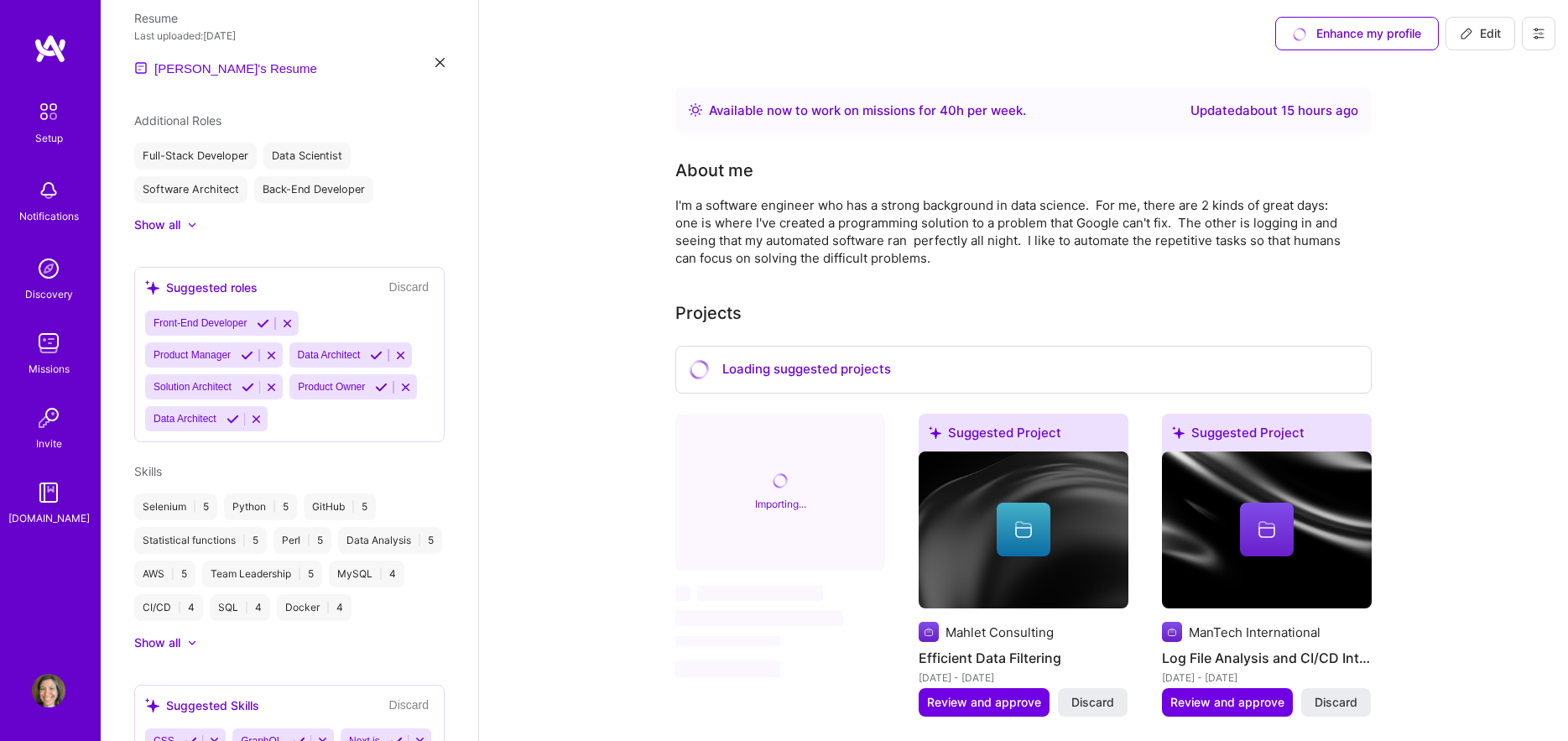
click at [1400, 35] on div "Enhance my profile" at bounding box center [1356, 33] width 163 height 33
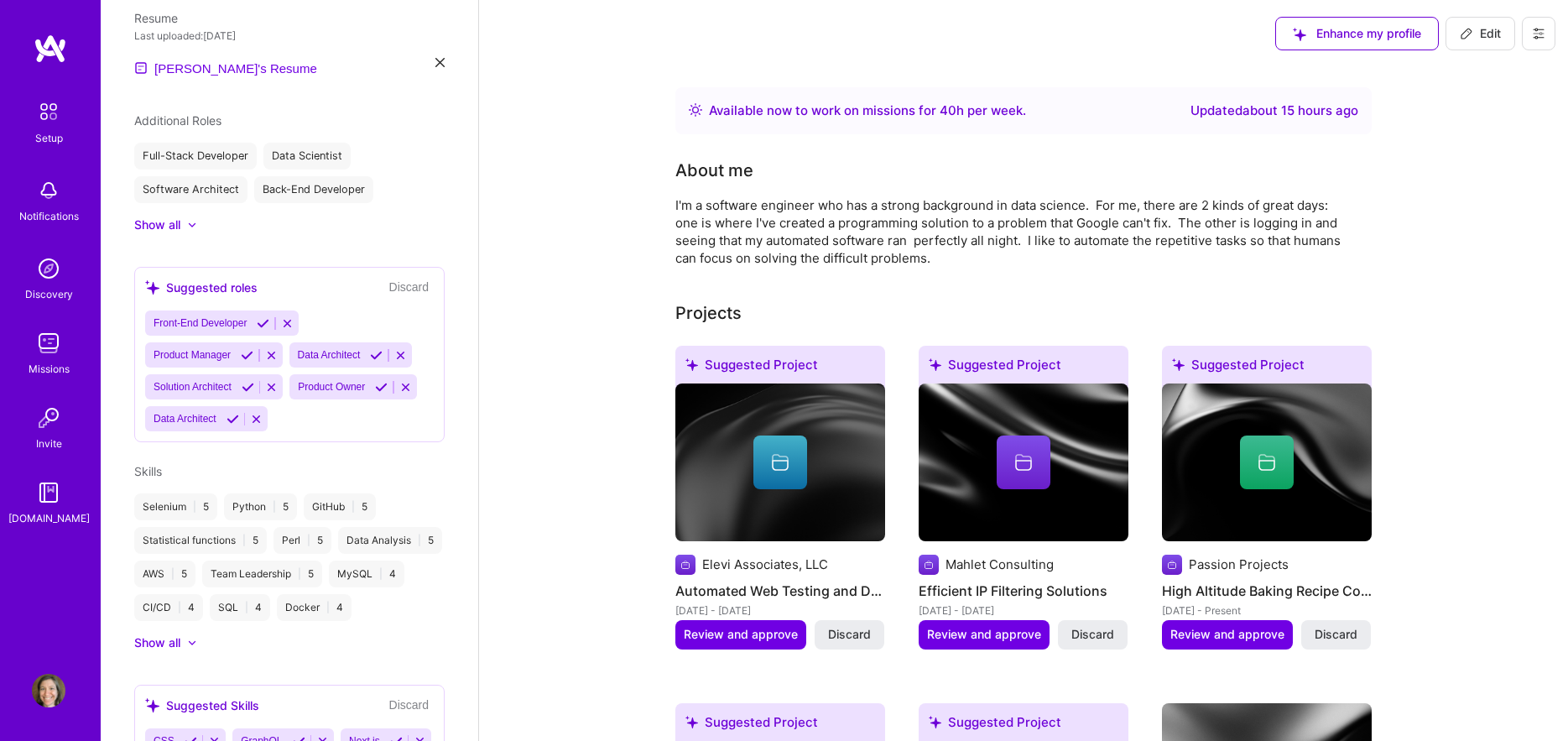
click at [34, 40] on img at bounding box center [50, 49] width 33 height 31
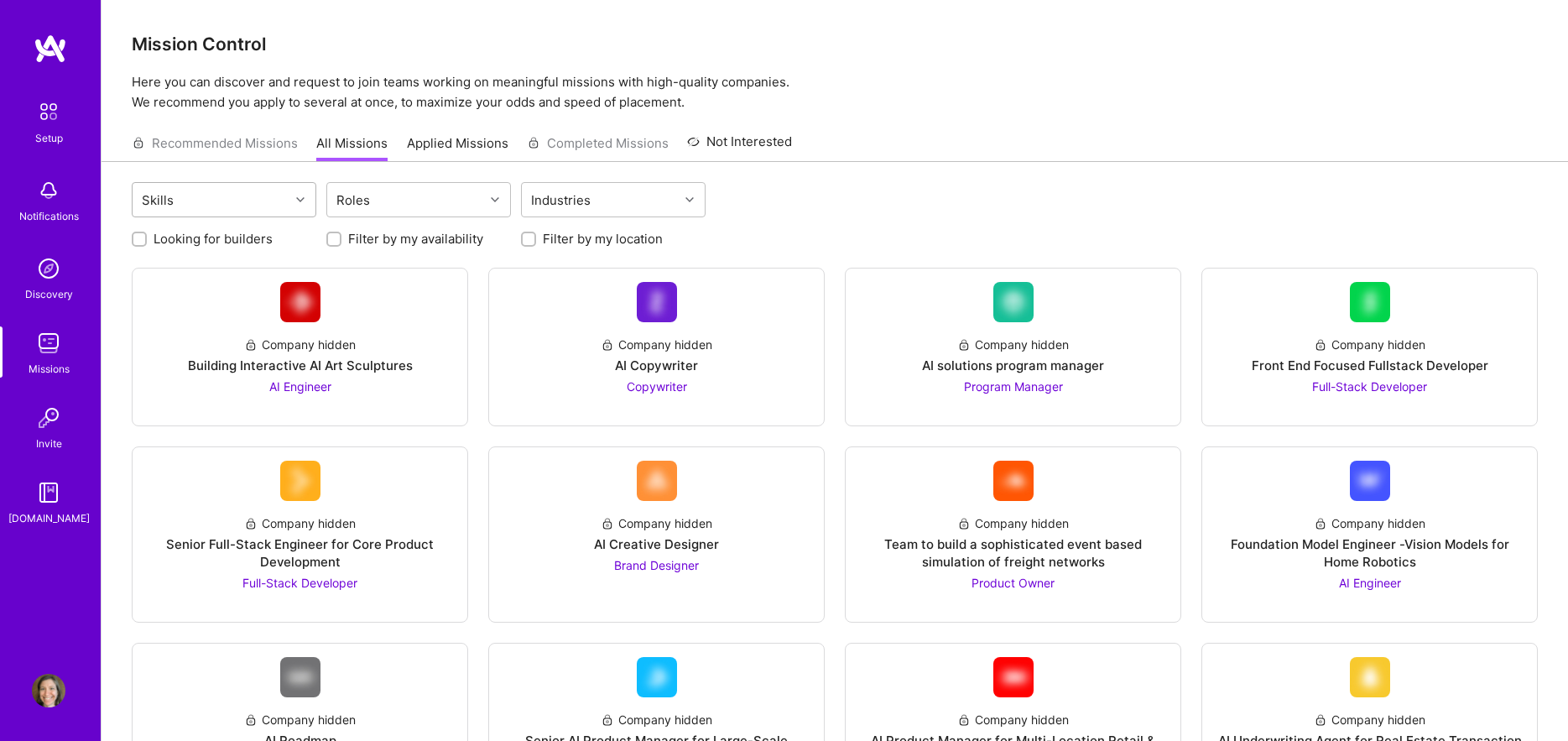
click at [258, 199] on div "Skills" at bounding box center [211, 199] width 157 height 33
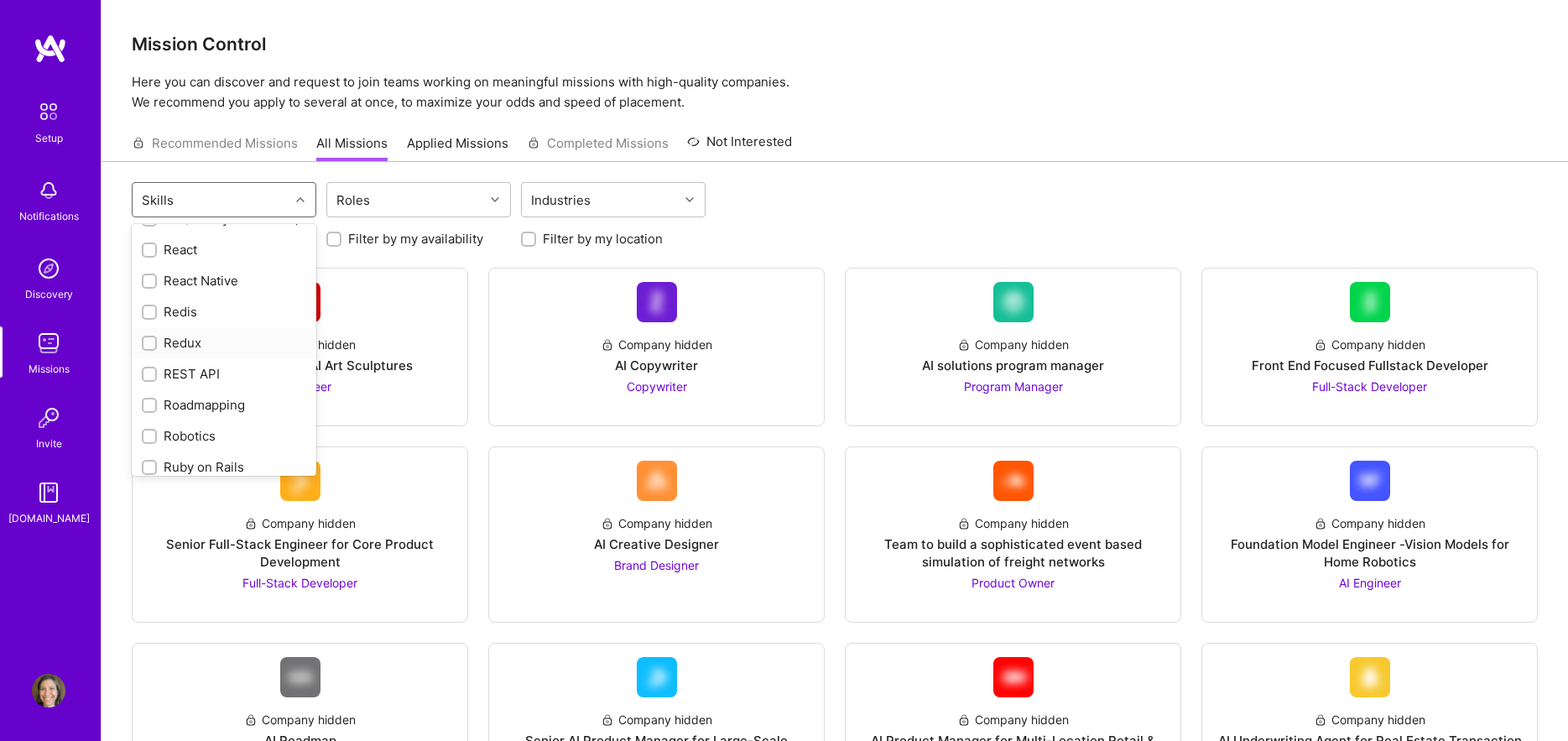
scroll to position [1427, 0]
click at [169, 322] on div "Python" at bounding box center [224, 324] width 164 height 17
checkbox input "true"
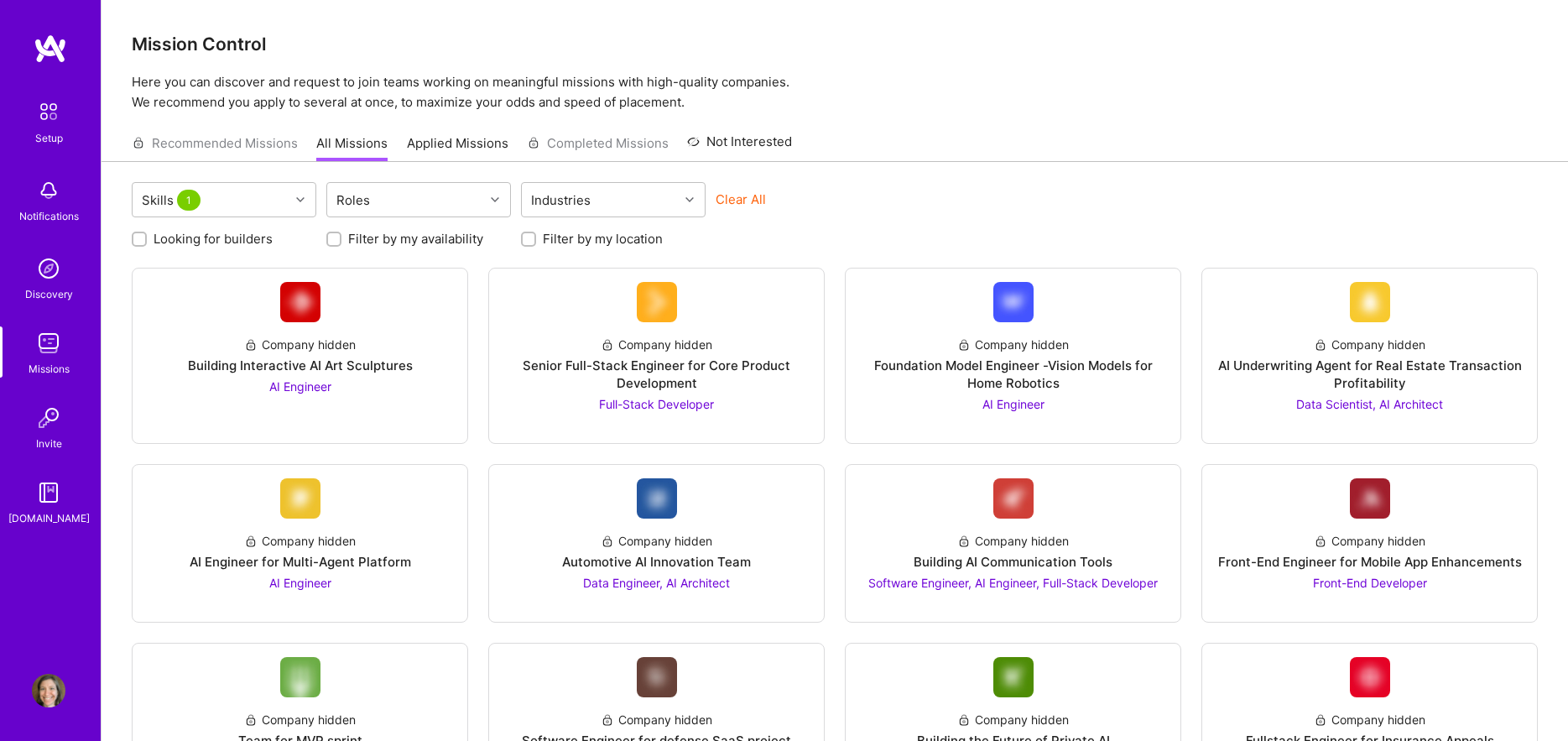
click at [993, 74] on p "Here you can discover and request to join teams working on meaningful missions …" at bounding box center [834, 92] width 1406 height 40
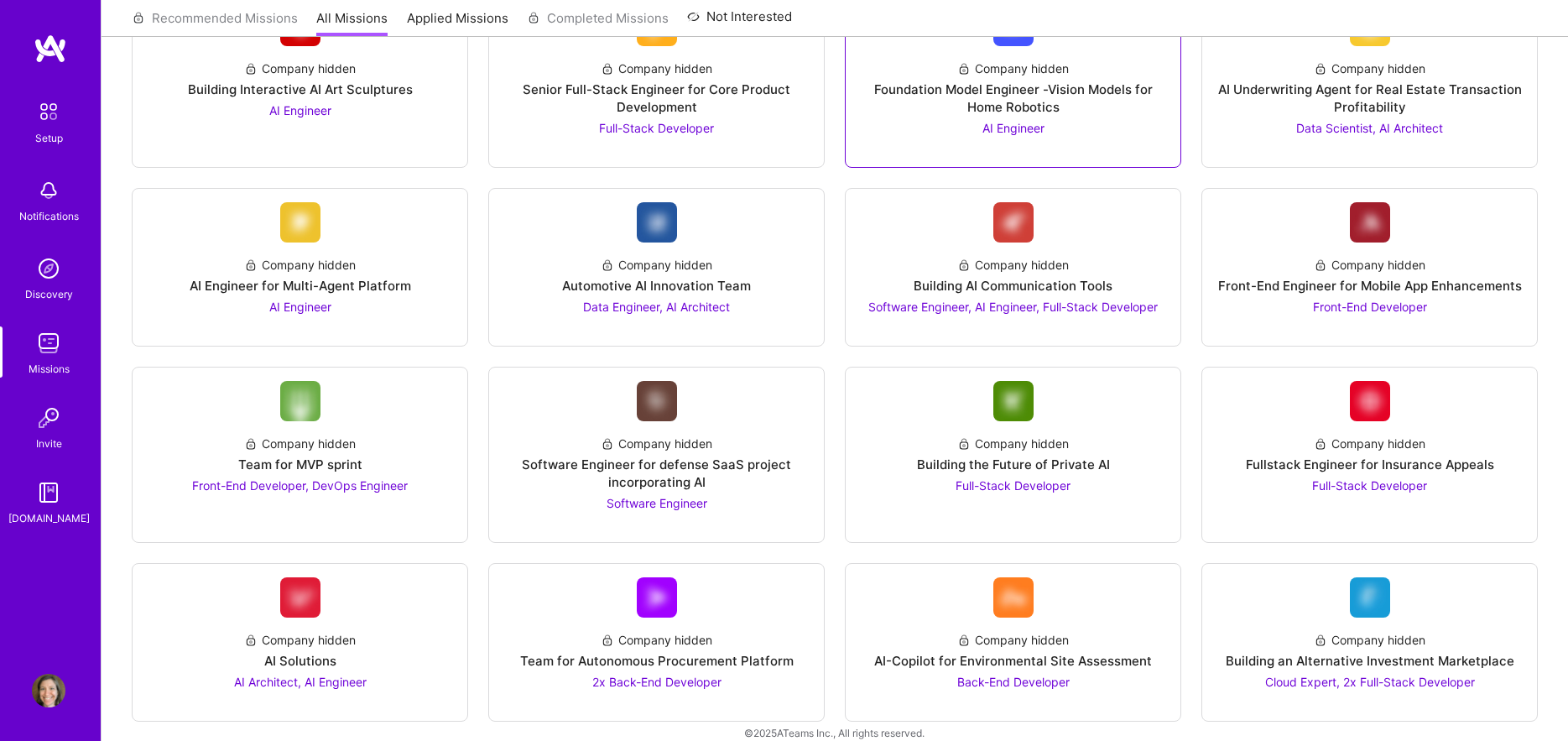
scroll to position [297, 0]
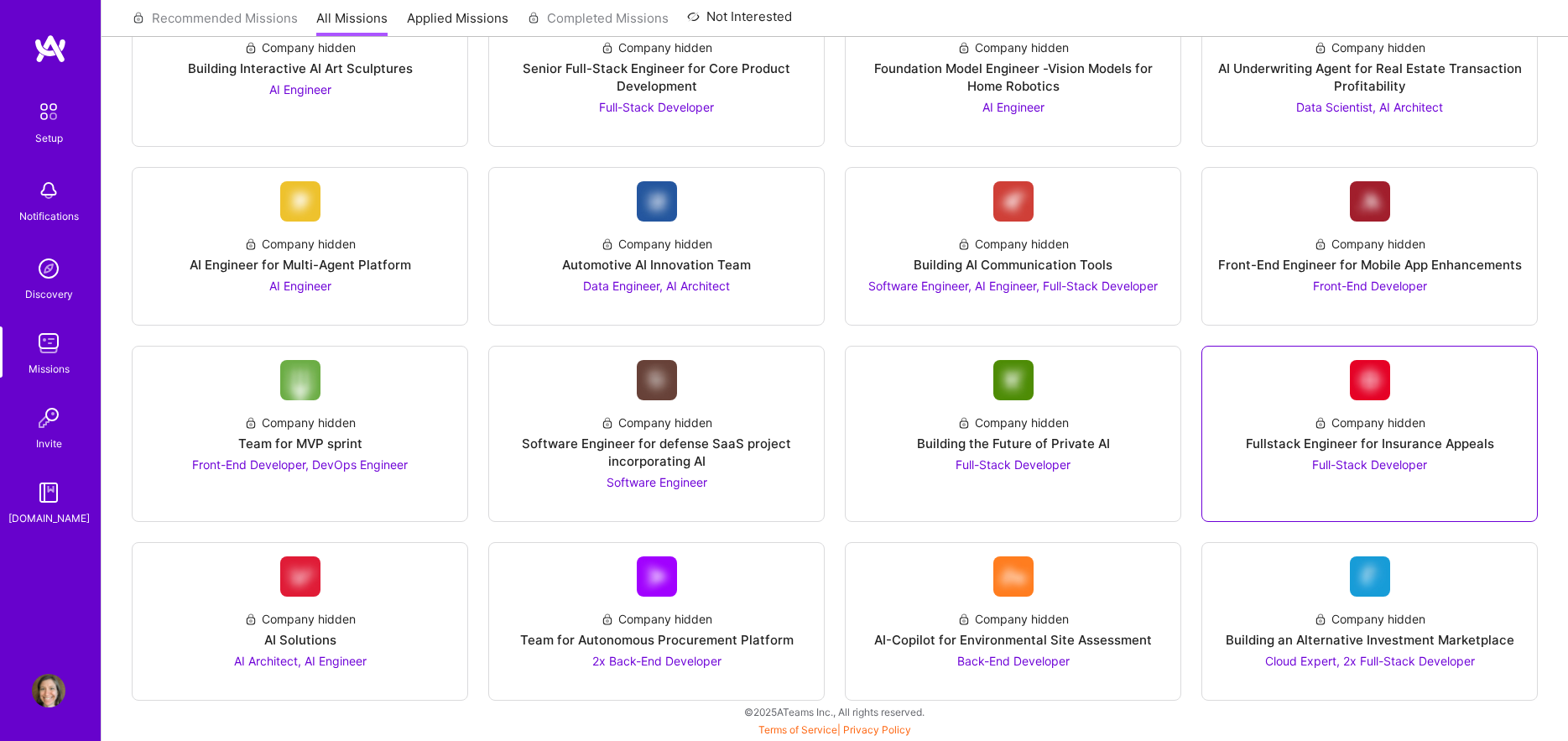
click at [1421, 463] on span "Full-Stack Developer" at bounding box center [1369, 464] width 115 height 14
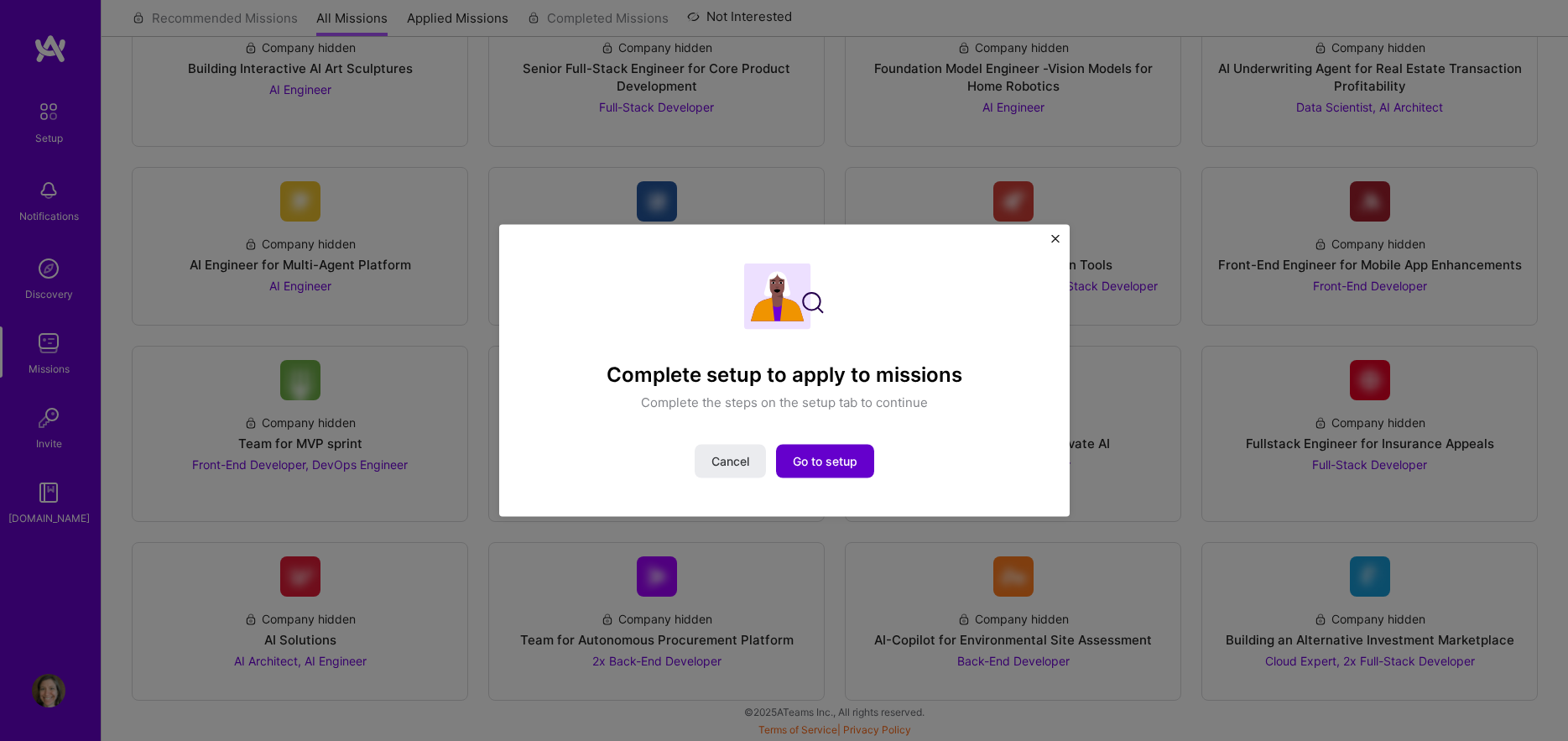
click at [851, 470] on button "Go to setup" at bounding box center [825, 461] width 98 height 33
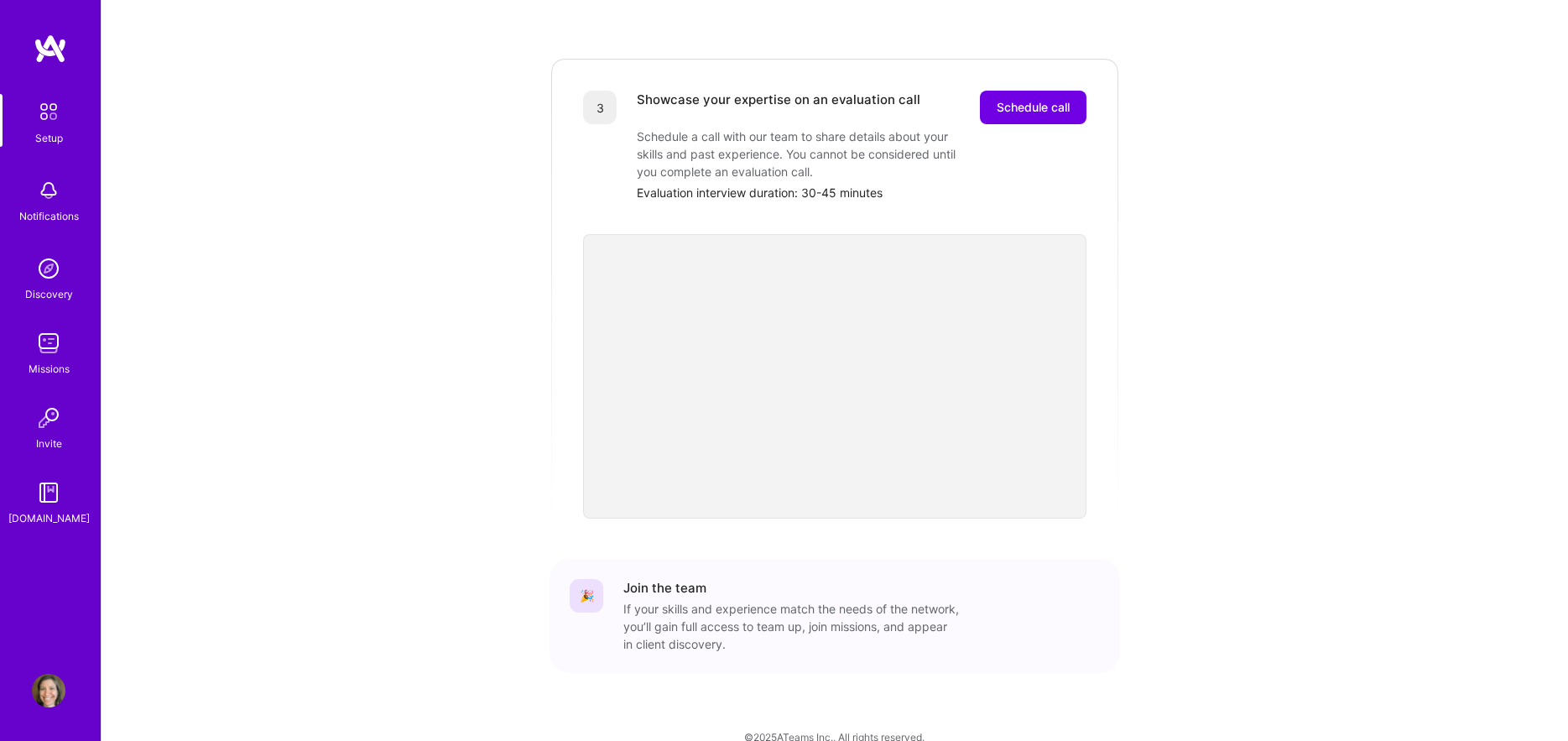
scroll to position [475, 0]
